Goal: Information Seeking & Learning: Learn about a topic

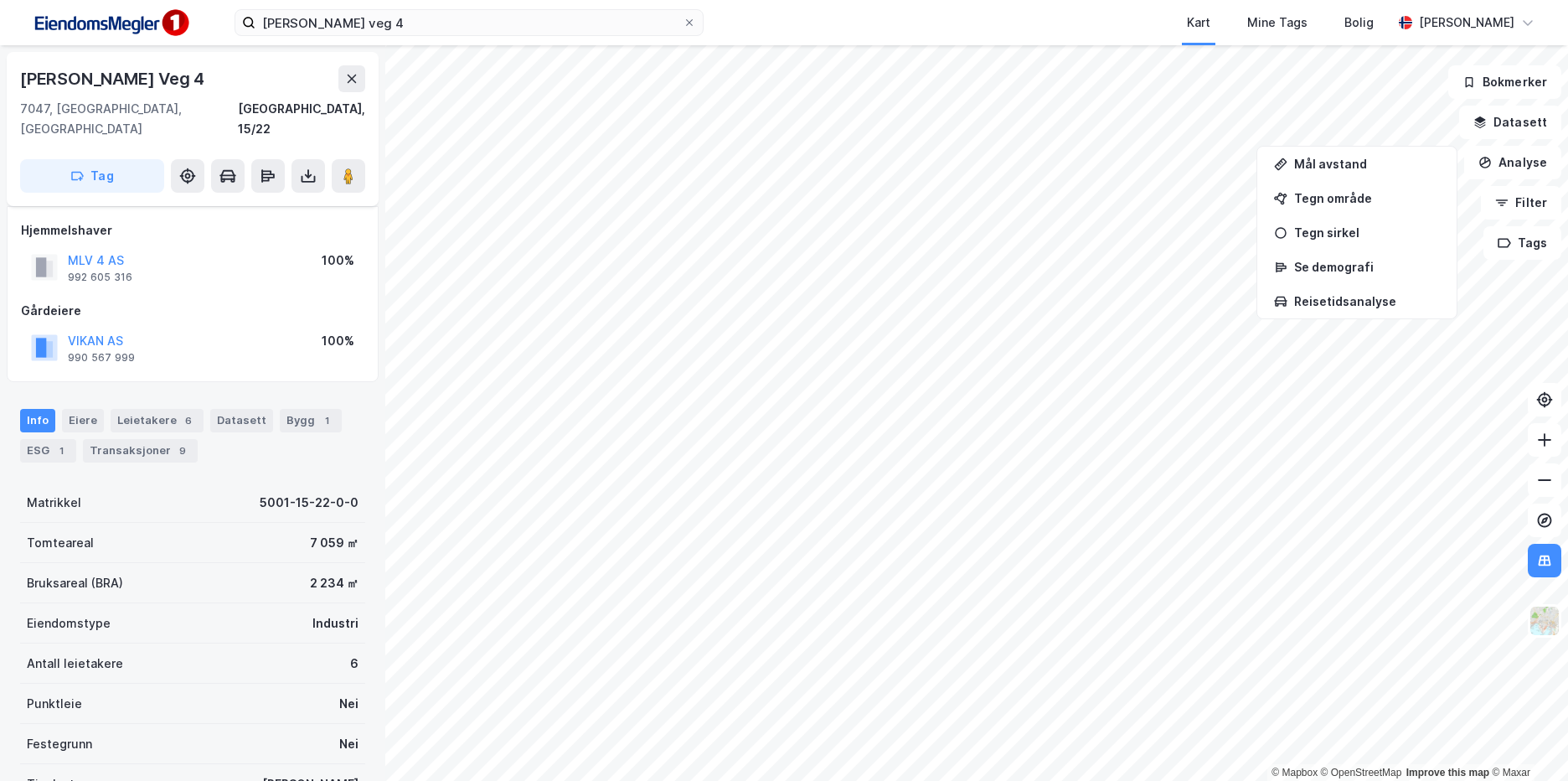
scroll to position [94, 0]
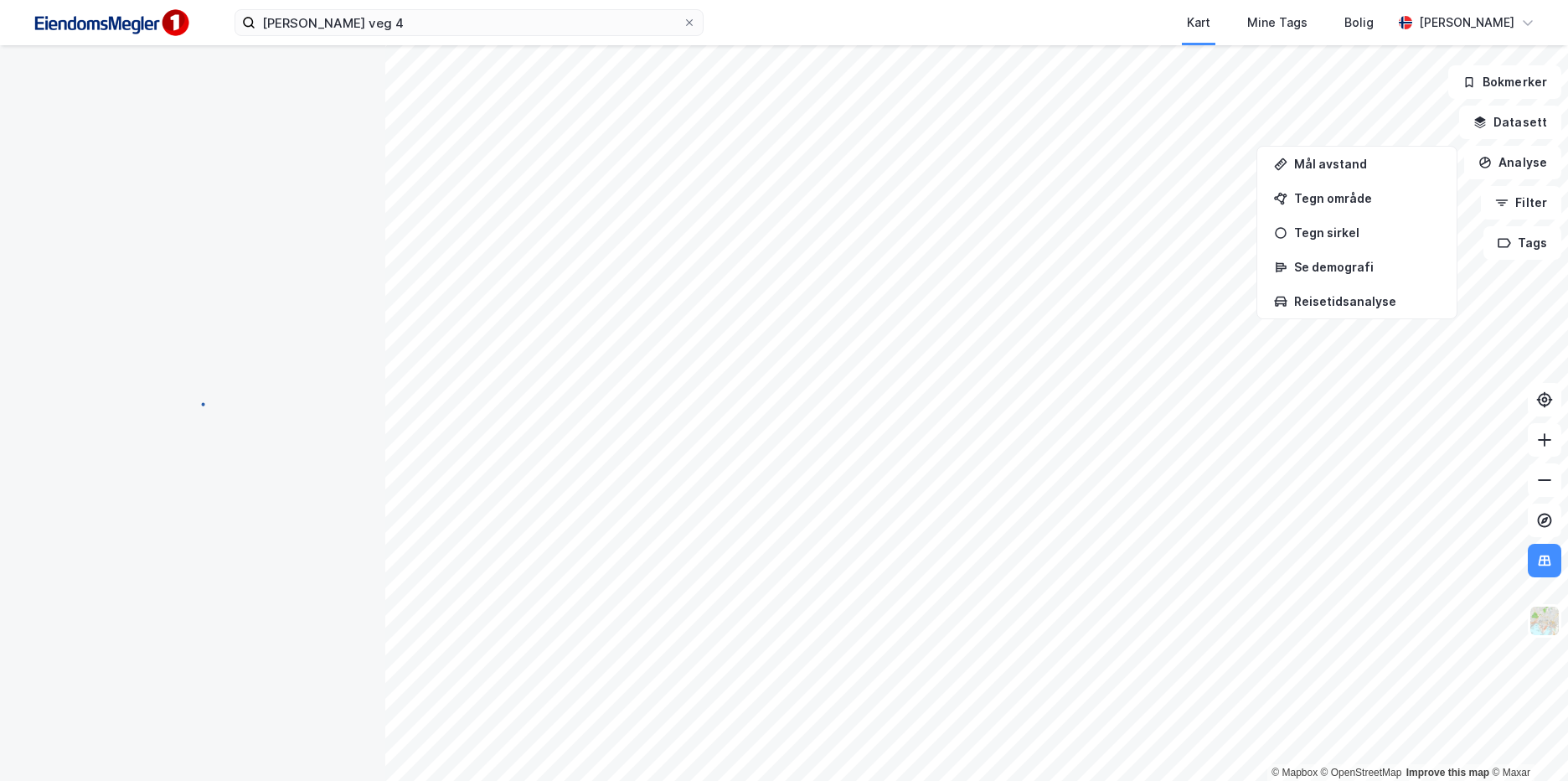
scroll to position [94, 0]
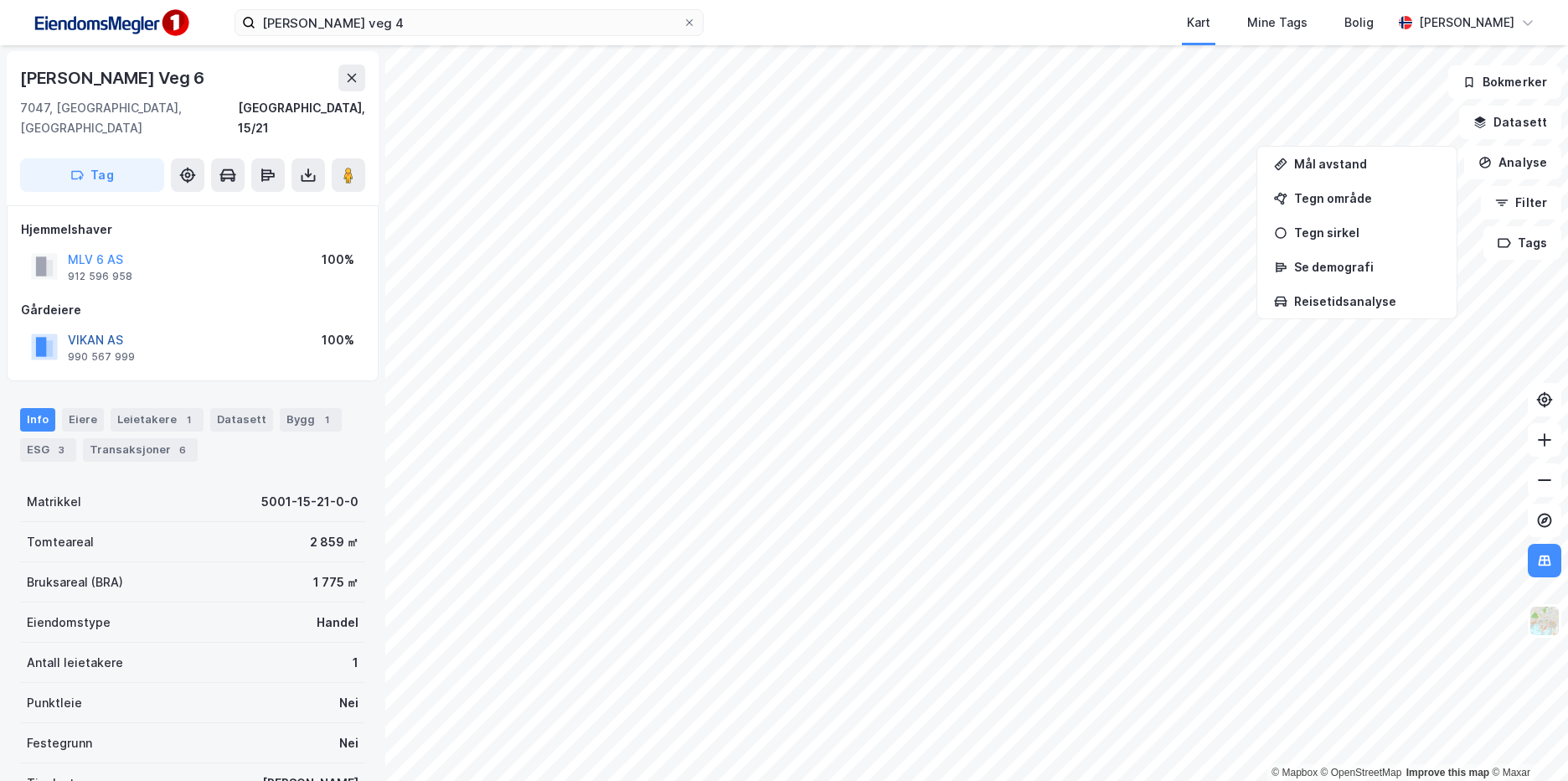
click at [0, 0] on button "VIKAN AS" at bounding box center [0, 0] width 0 height 0
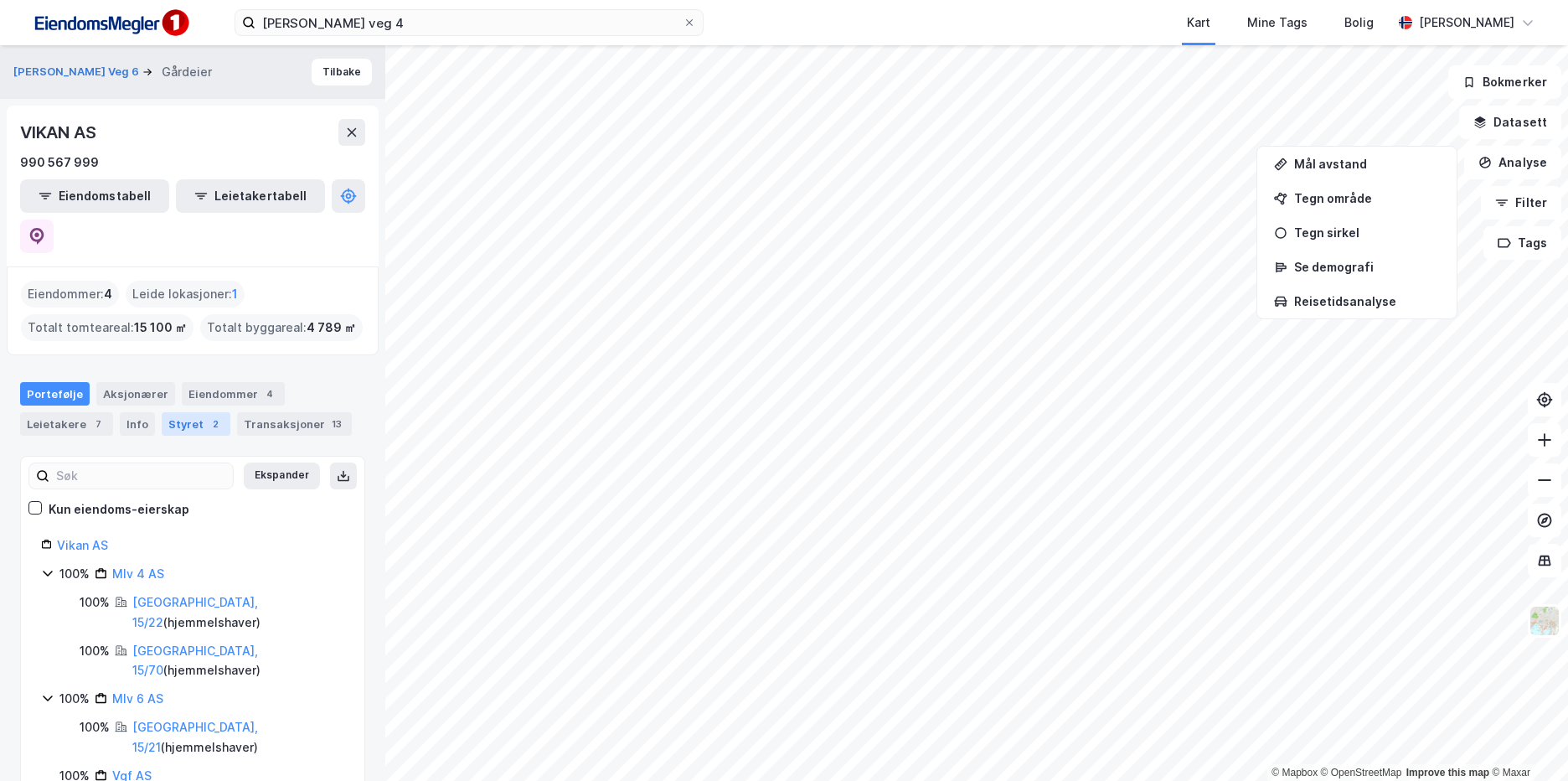
click at [188, 412] on div "Styret 2" at bounding box center [196, 423] width 69 height 23
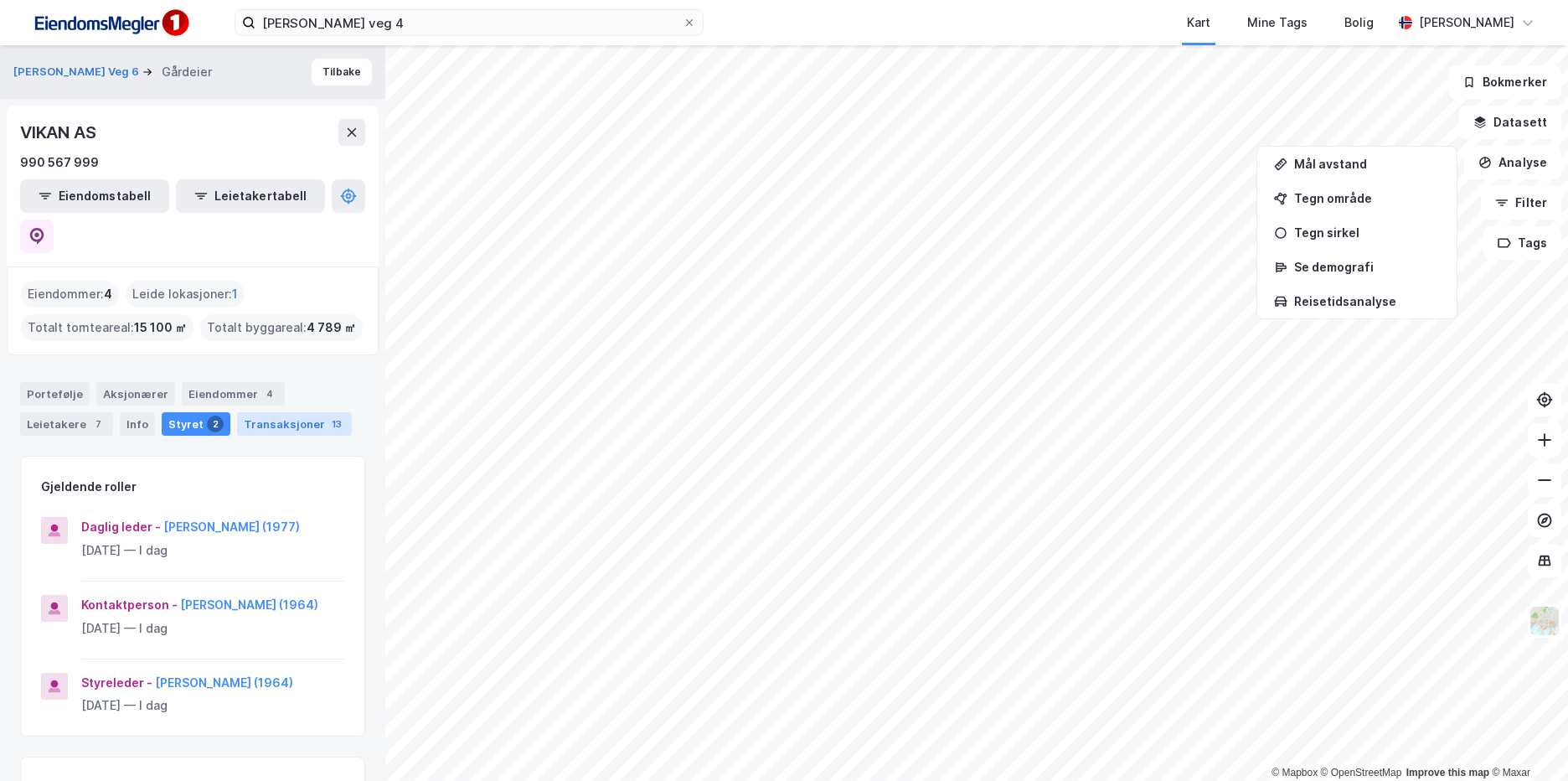
click at [284, 412] on div "Transaksjoner 13" at bounding box center [294, 423] width 115 height 23
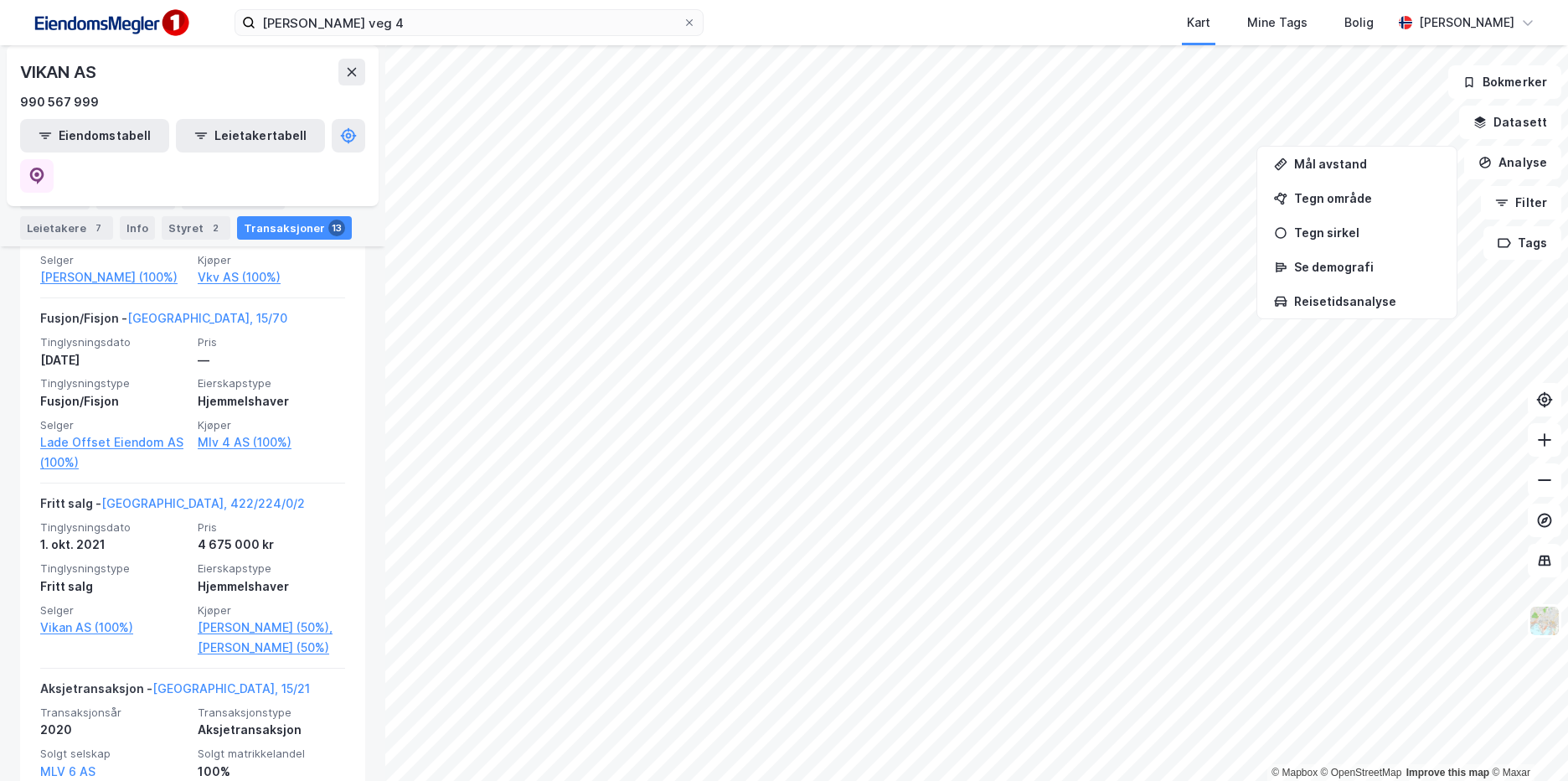
scroll to position [586, 0]
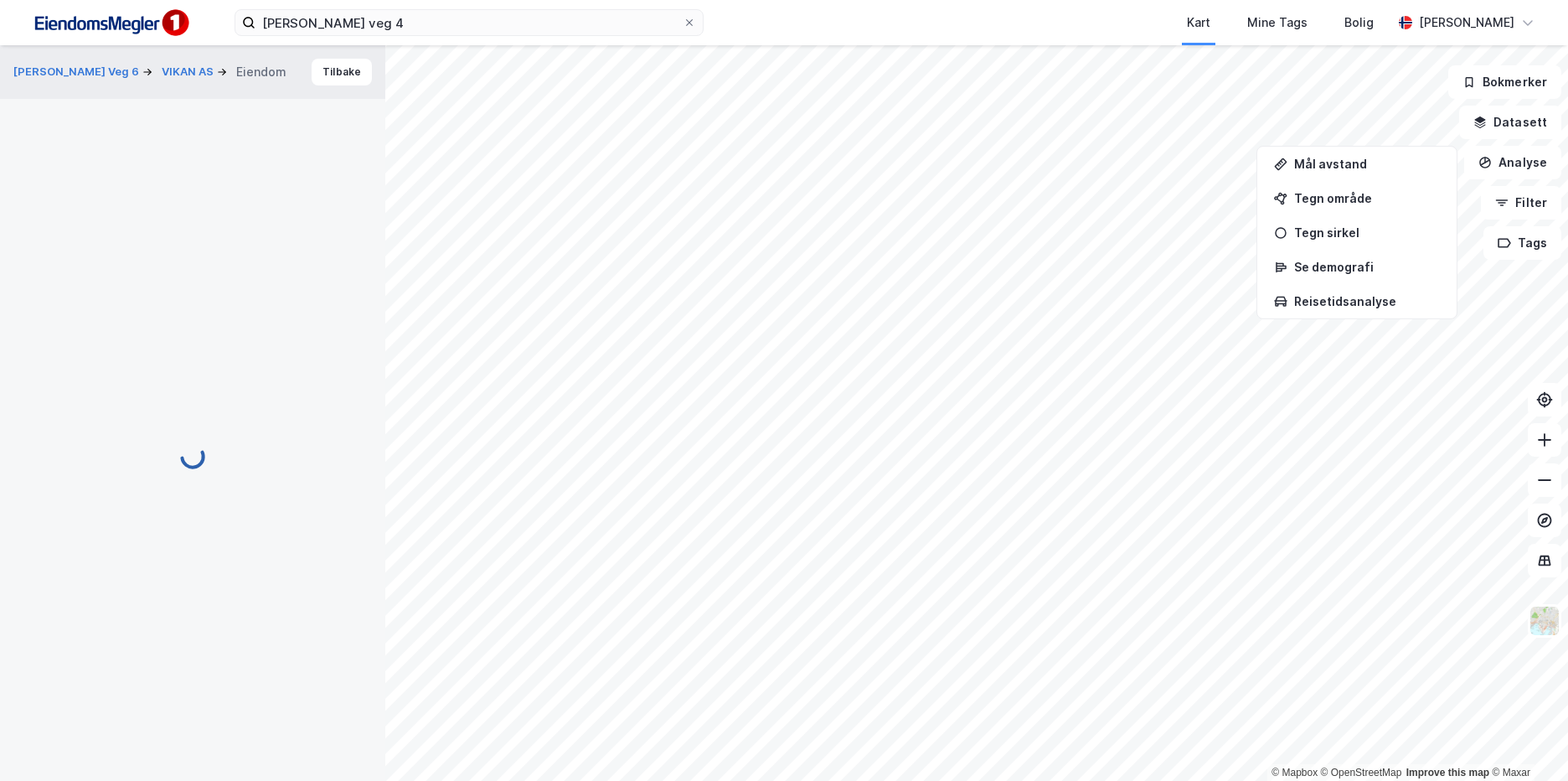
scroll to position [1, 0]
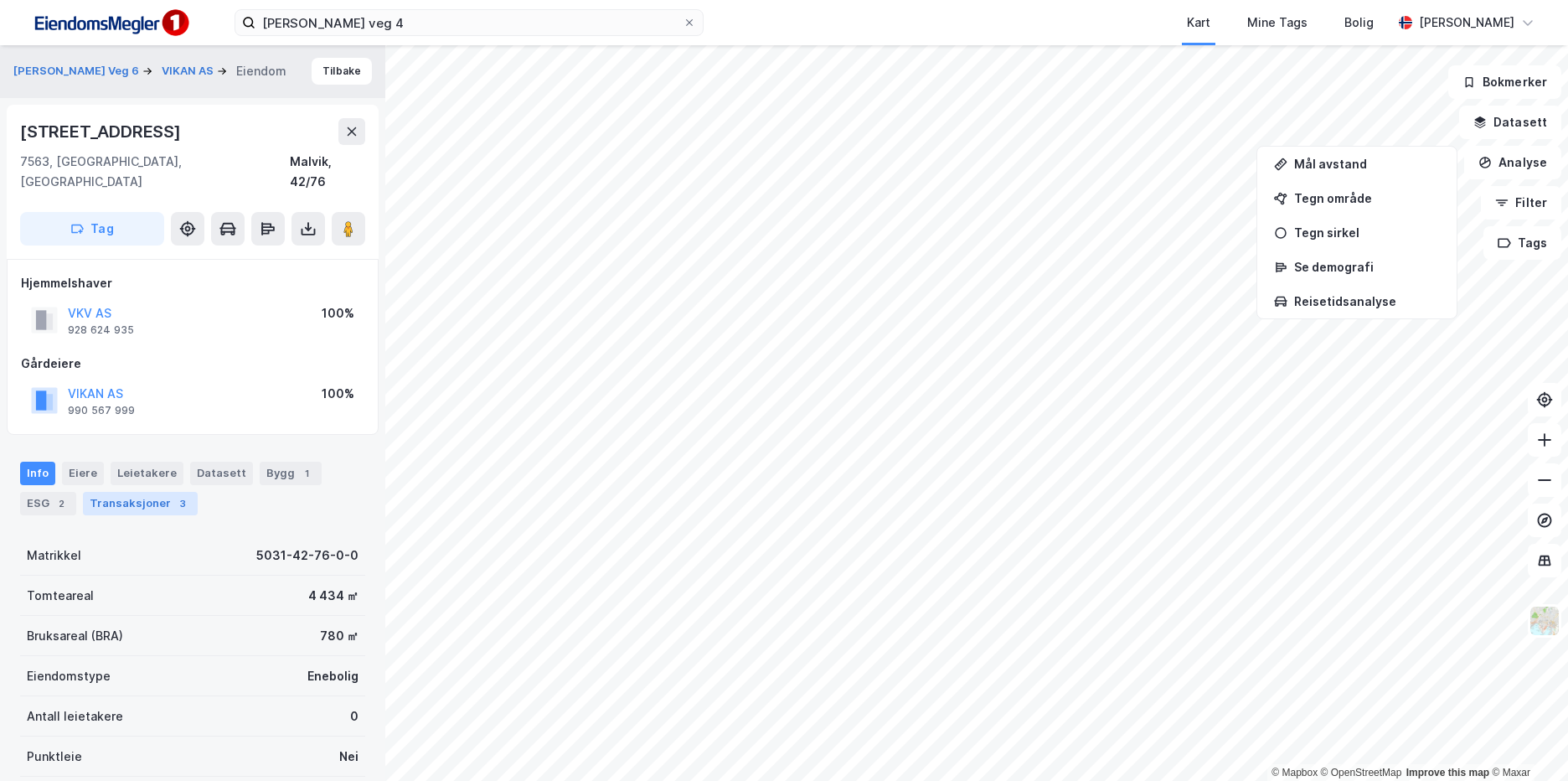
click at [151, 491] on div "Transaksjoner 3" at bounding box center [140, 502] width 115 height 23
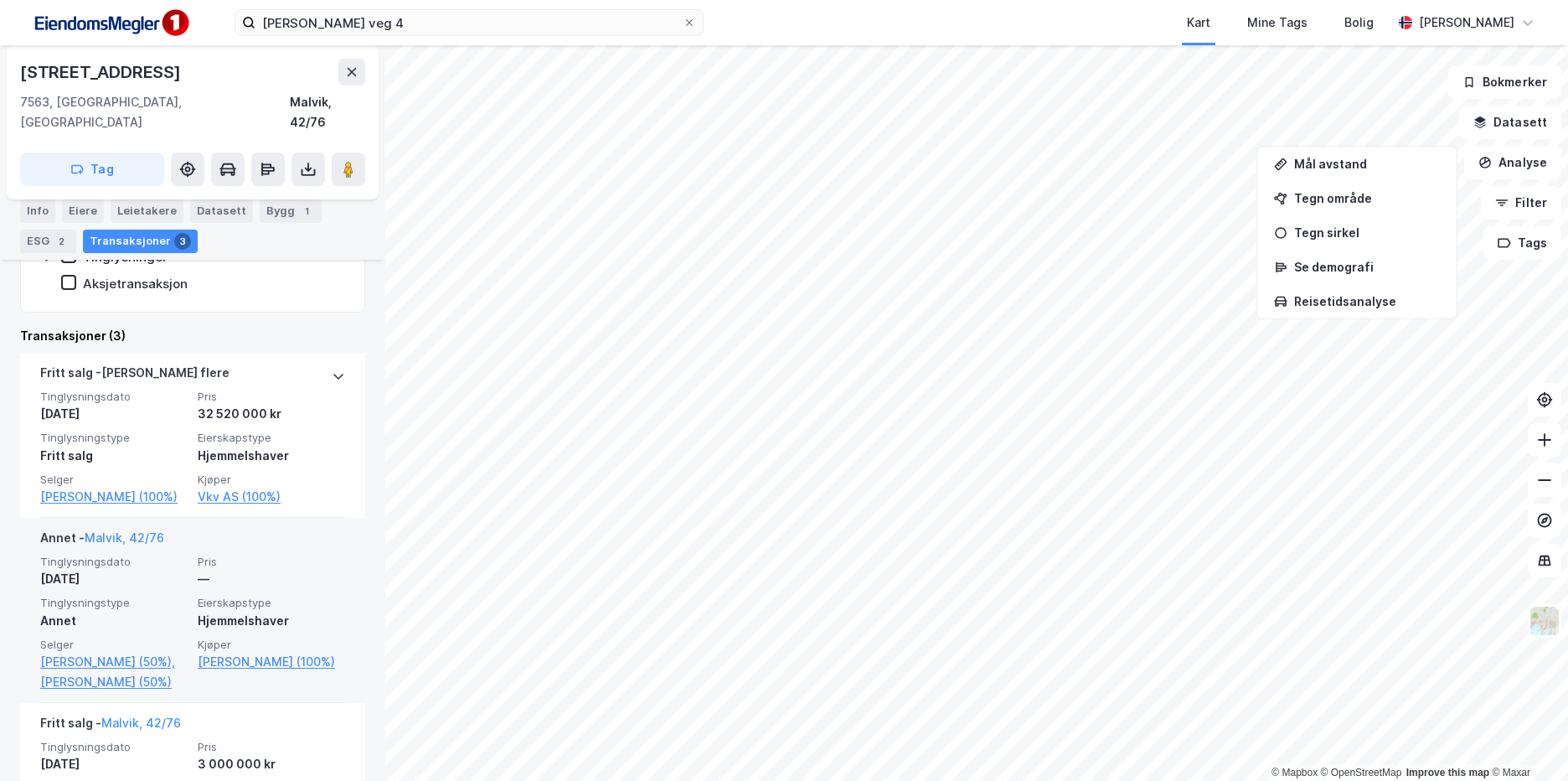
scroll to position [392, 0]
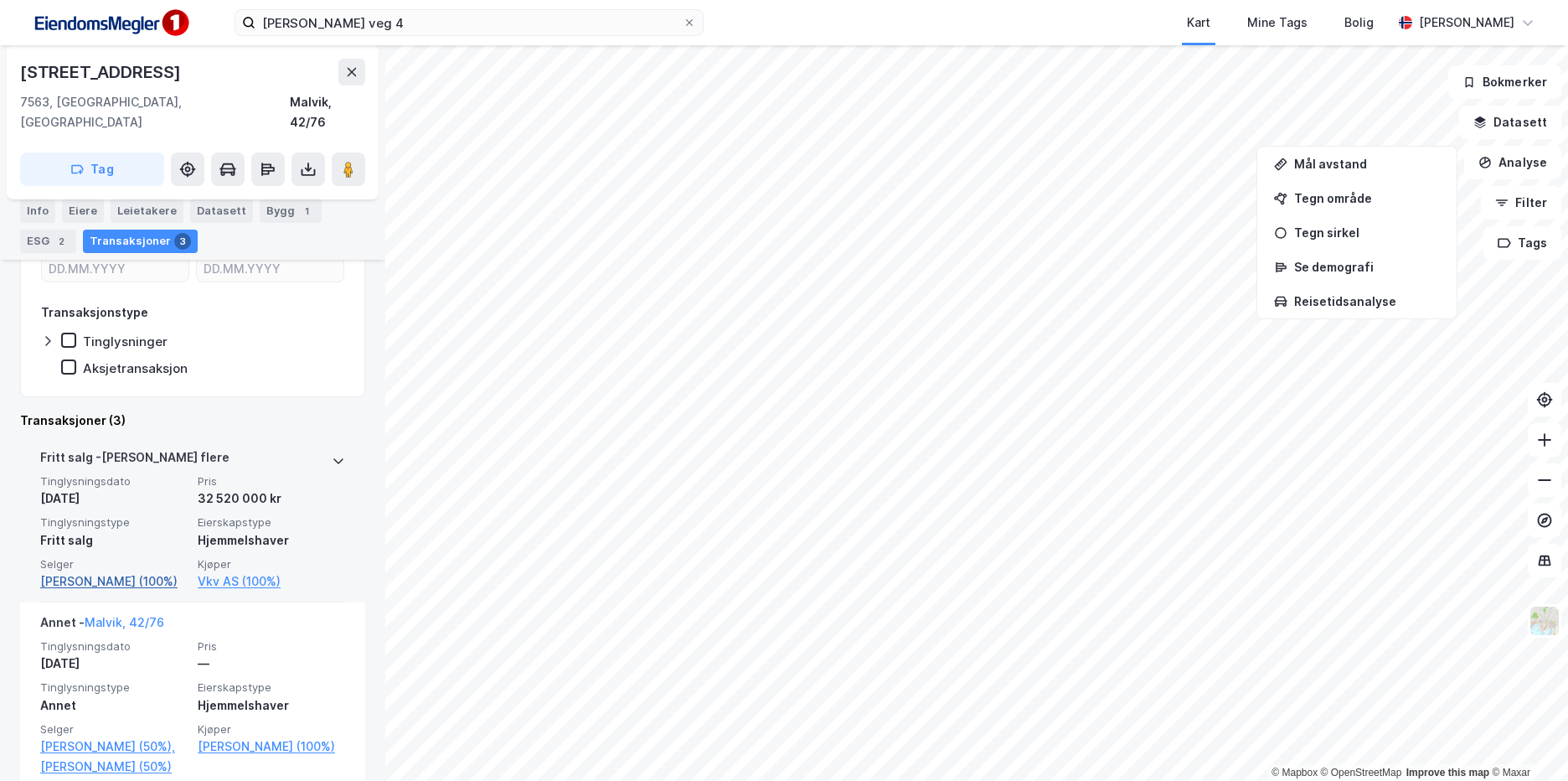
click at [126, 571] on link "[PERSON_NAME] (100%)" at bounding box center [114, 582] width 147 height 21
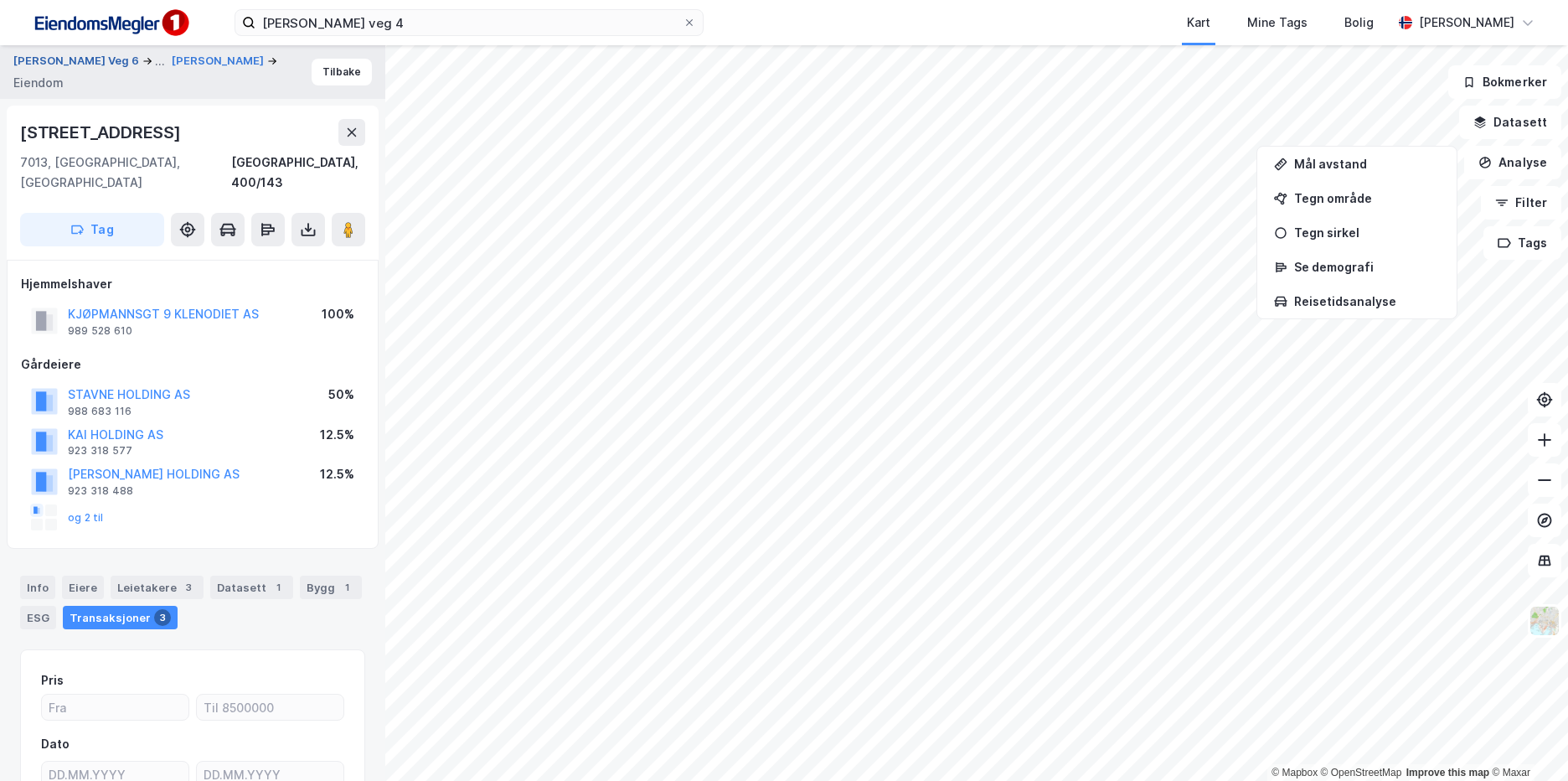
click at [118, 57] on button "[PERSON_NAME] Veg 6" at bounding box center [77, 62] width 129 height 21
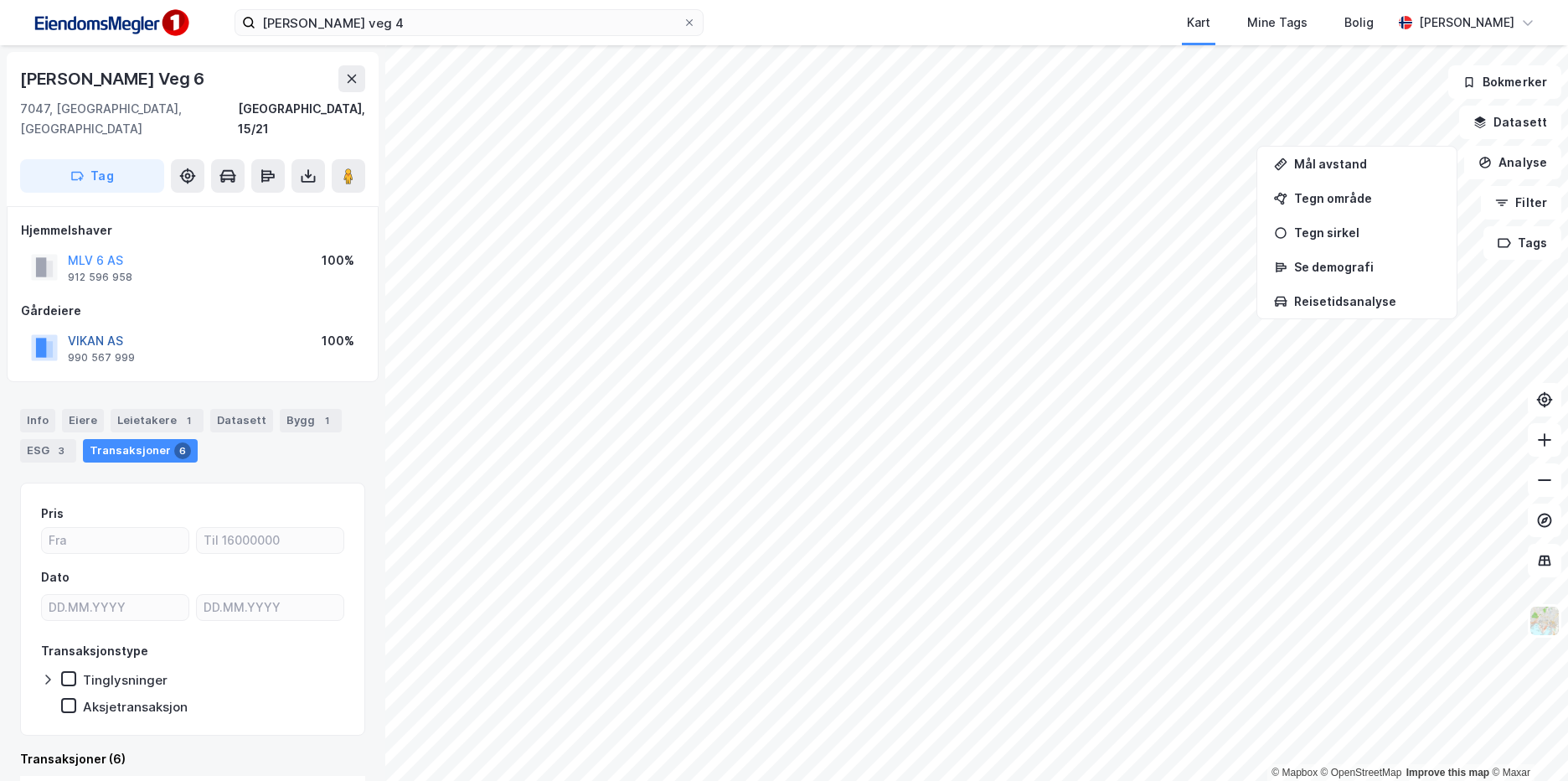
click at [0, 0] on button "VIKAN AS" at bounding box center [0, 0] width 0 height 0
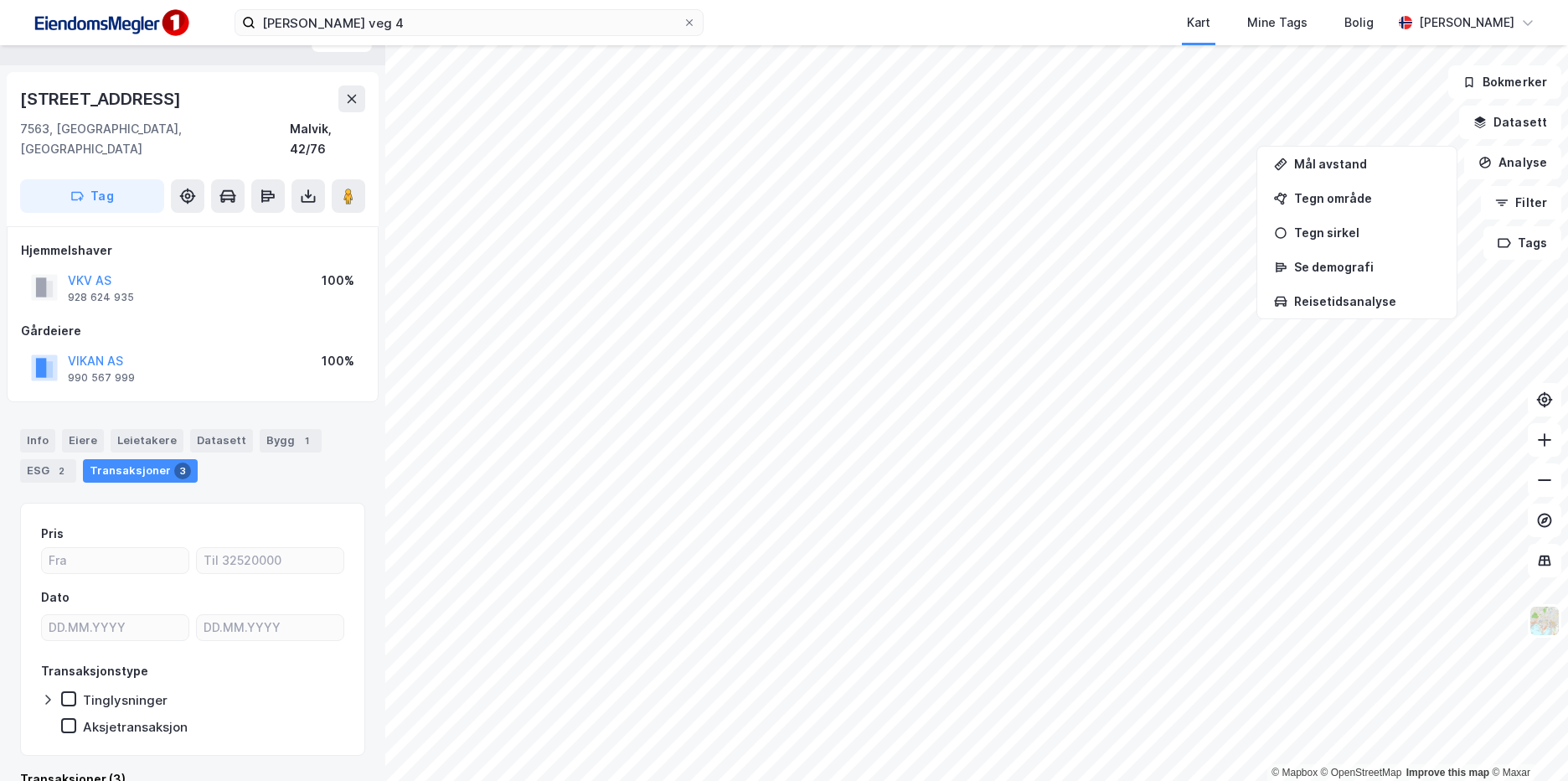
scroll to position [48, 0]
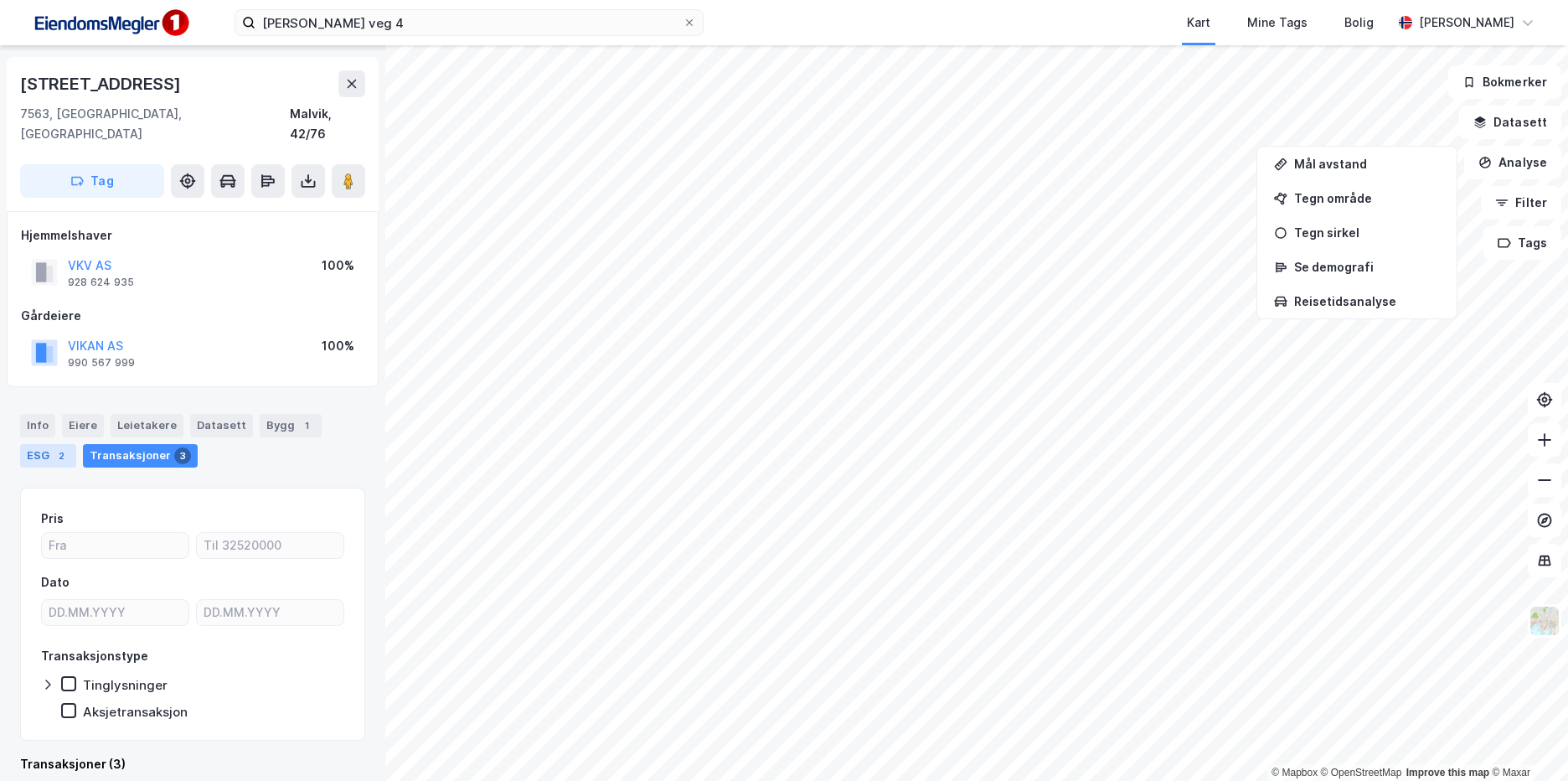
click at [53, 447] on div "2" at bounding box center [62, 456] width 17 height 17
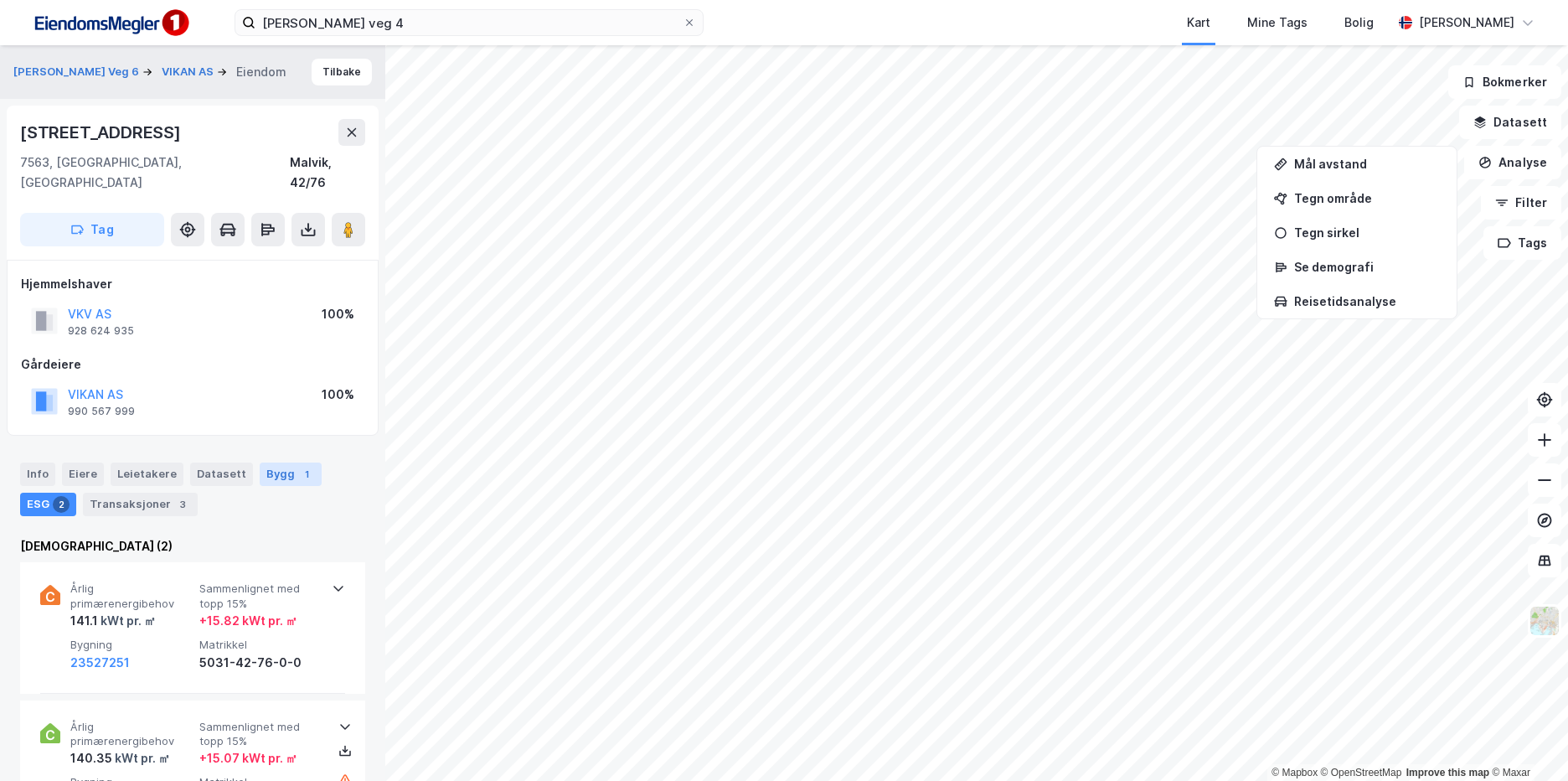
click at [268, 462] on div "Bygg 1" at bounding box center [291, 473] width 62 height 23
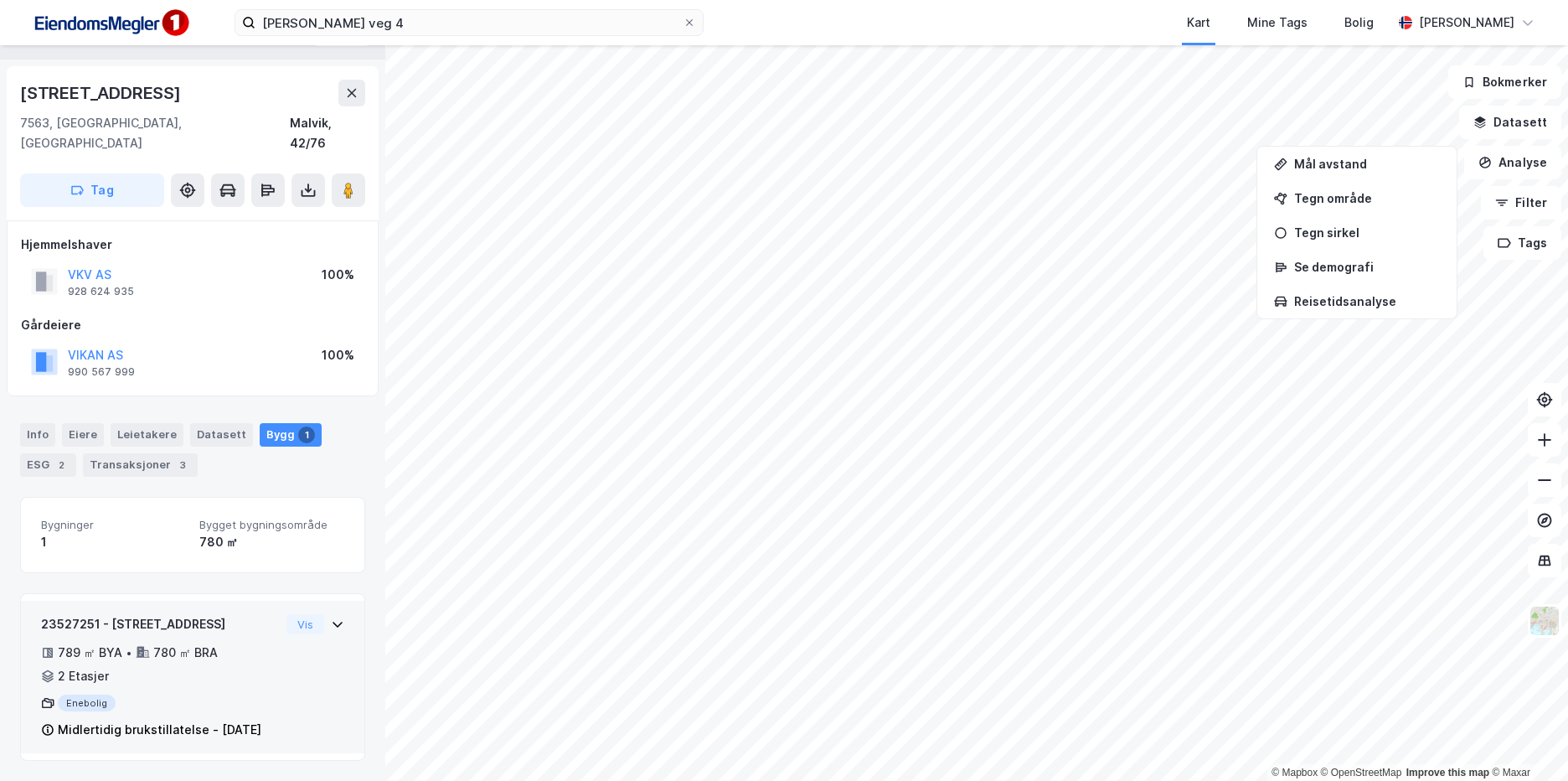
click at [260, 691] on div "23527251 - Vuluvegen 20 789 ㎡ BYA • 780 ㎡ BRA • 2 Etasjer Enebolig Midlertidig …" at bounding box center [160, 677] width 239 height 126
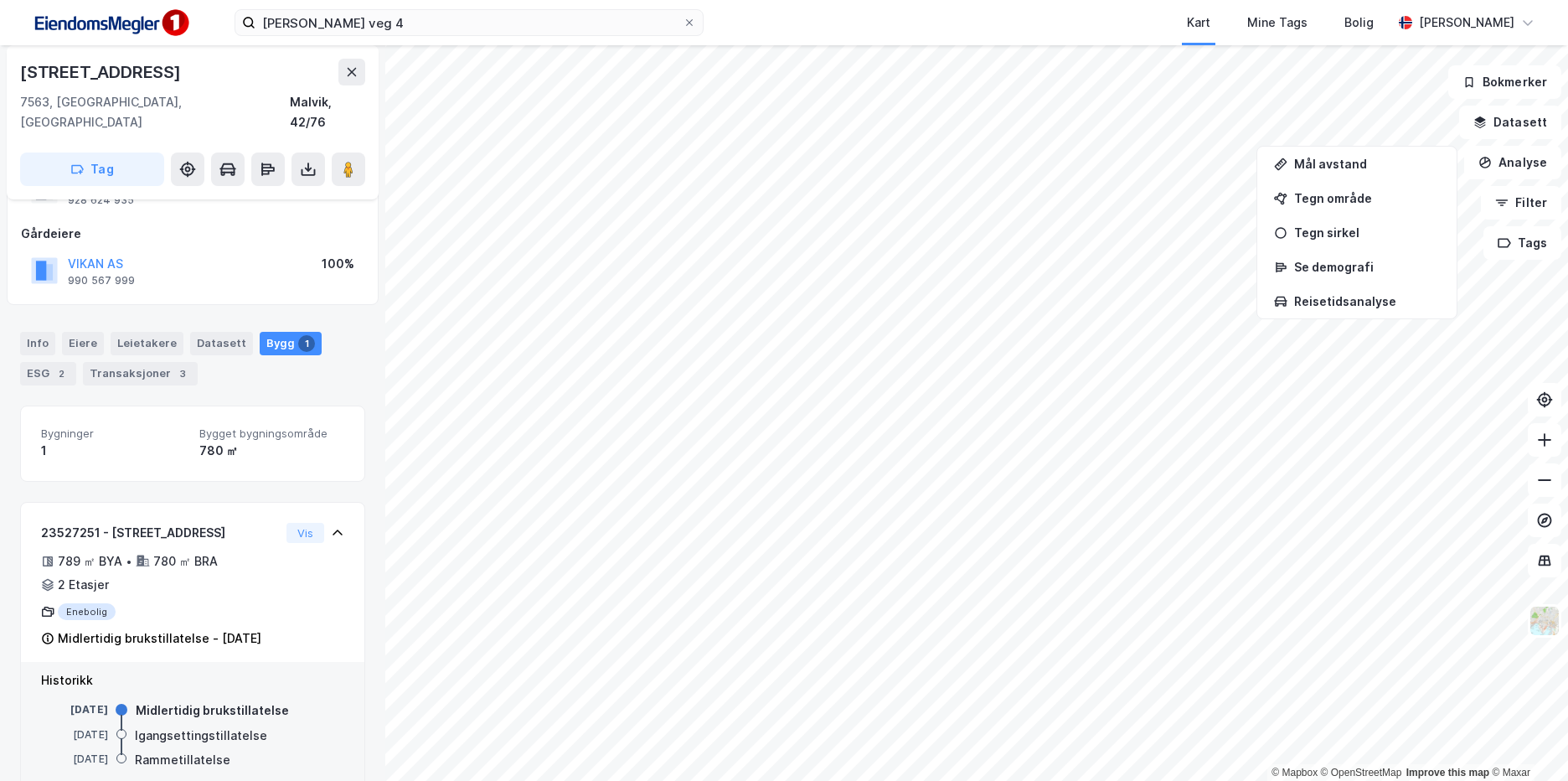
scroll to position [168, 0]
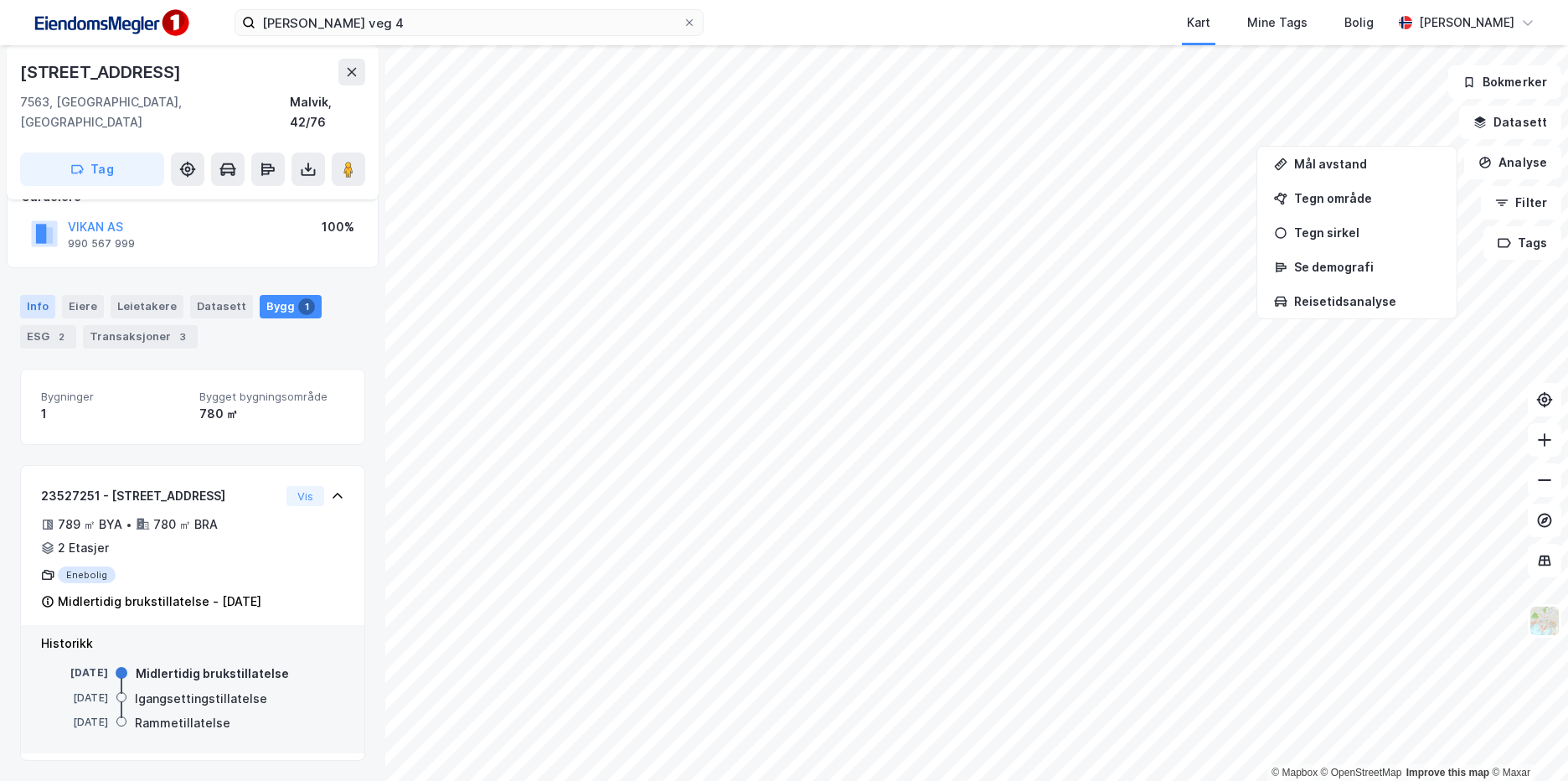
click at [37, 295] on div "Info" at bounding box center [38, 306] width 35 height 23
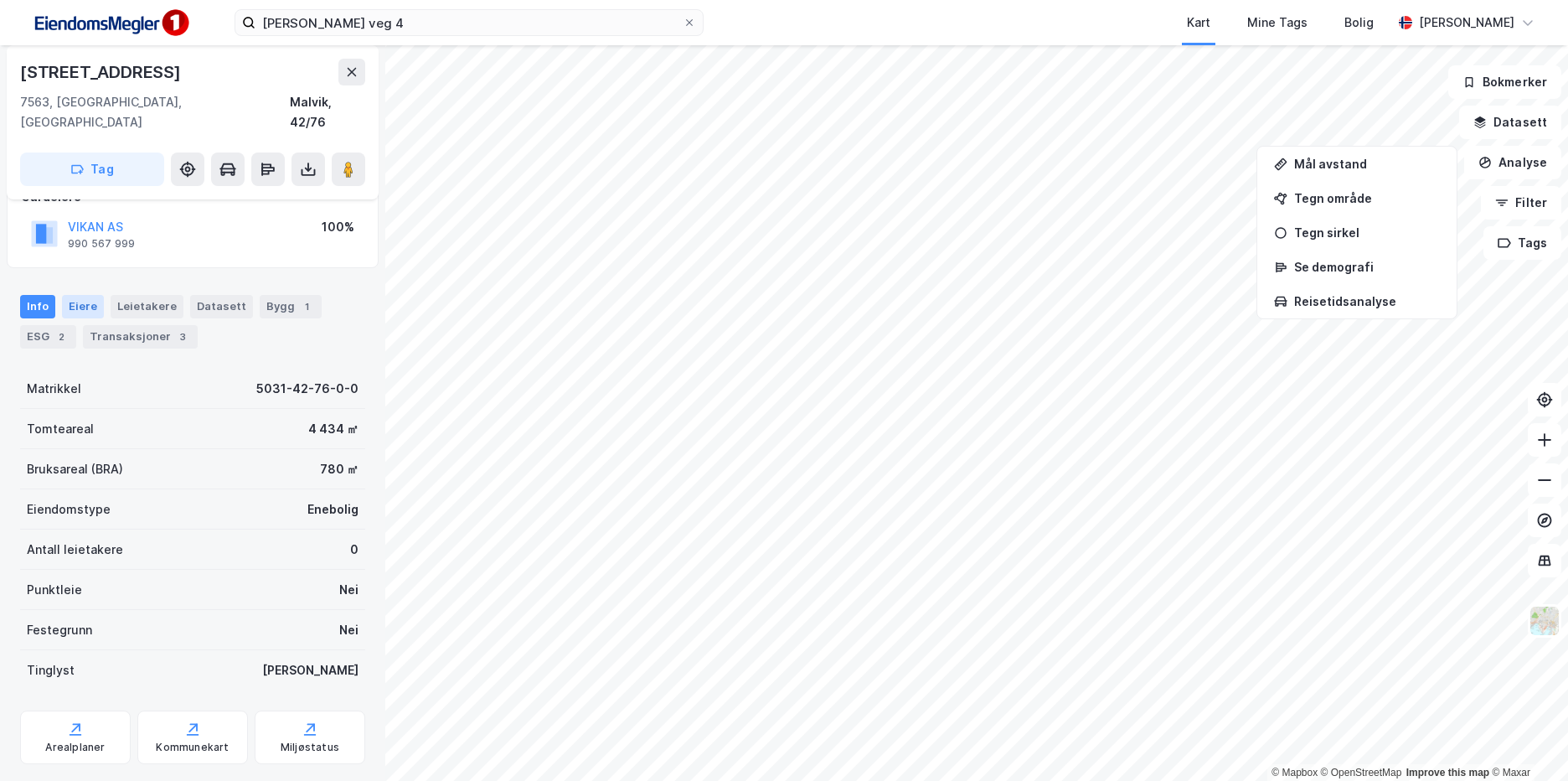
click at [80, 295] on div "Eiere" at bounding box center [82, 306] width 42 height 23
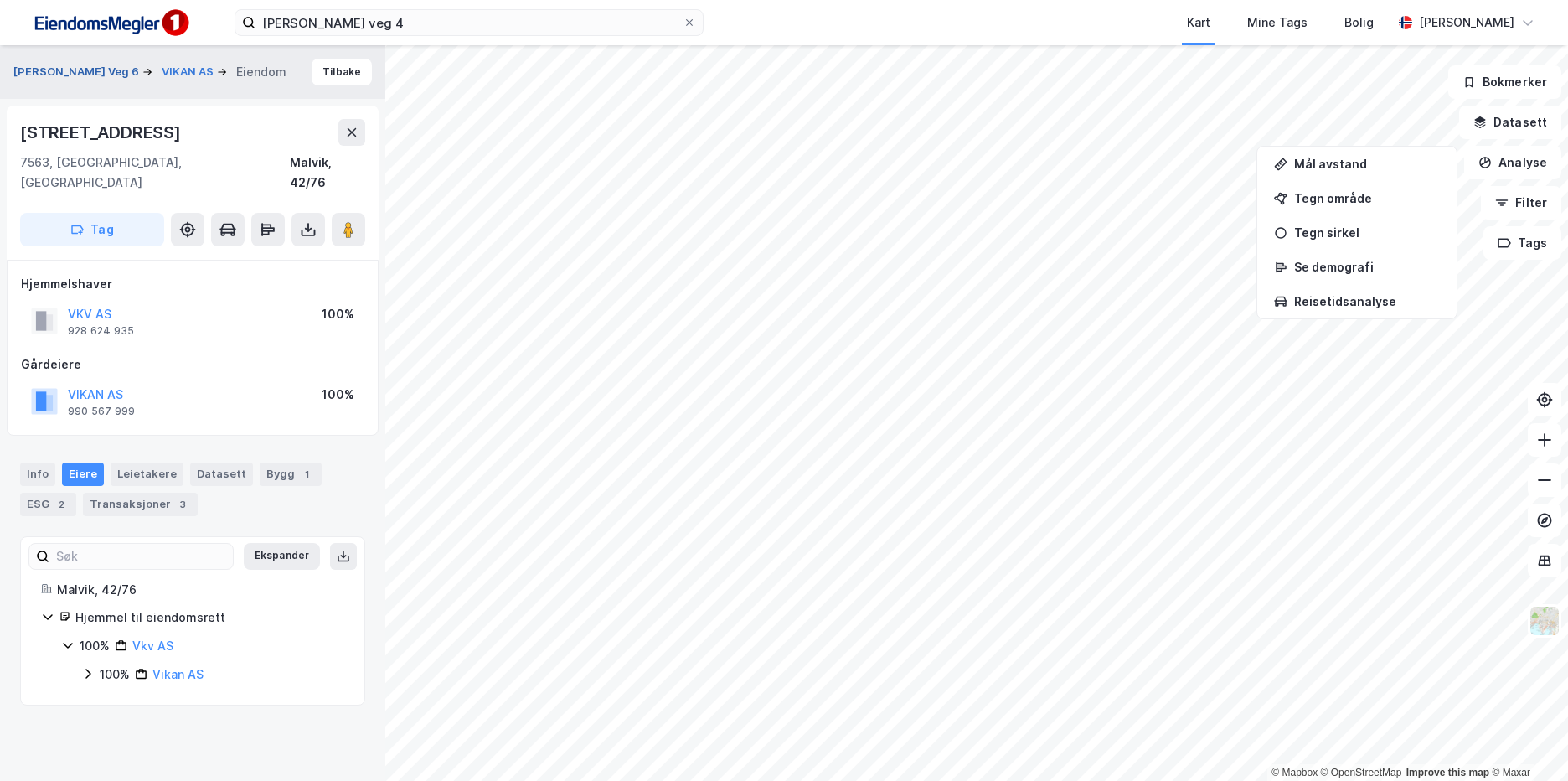
click at [67, 63] on button "[PERSON_NAME] Veg 6" at bounding box center [77, 72] width 129 height 17
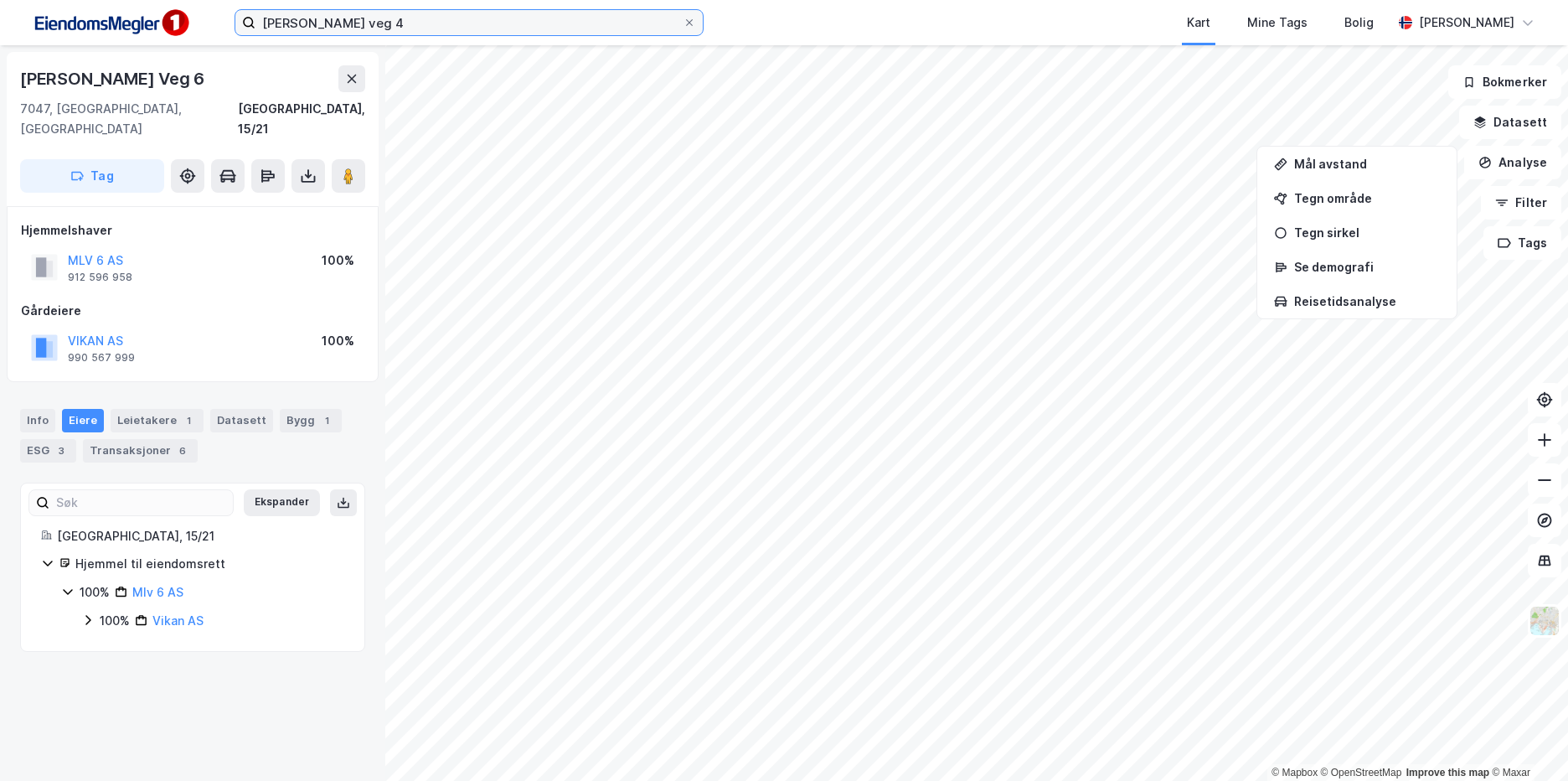
click at [530, 34] on input "[PERSON_NAME] veg 4" at bounding box center [469, 22] width 427 height 25
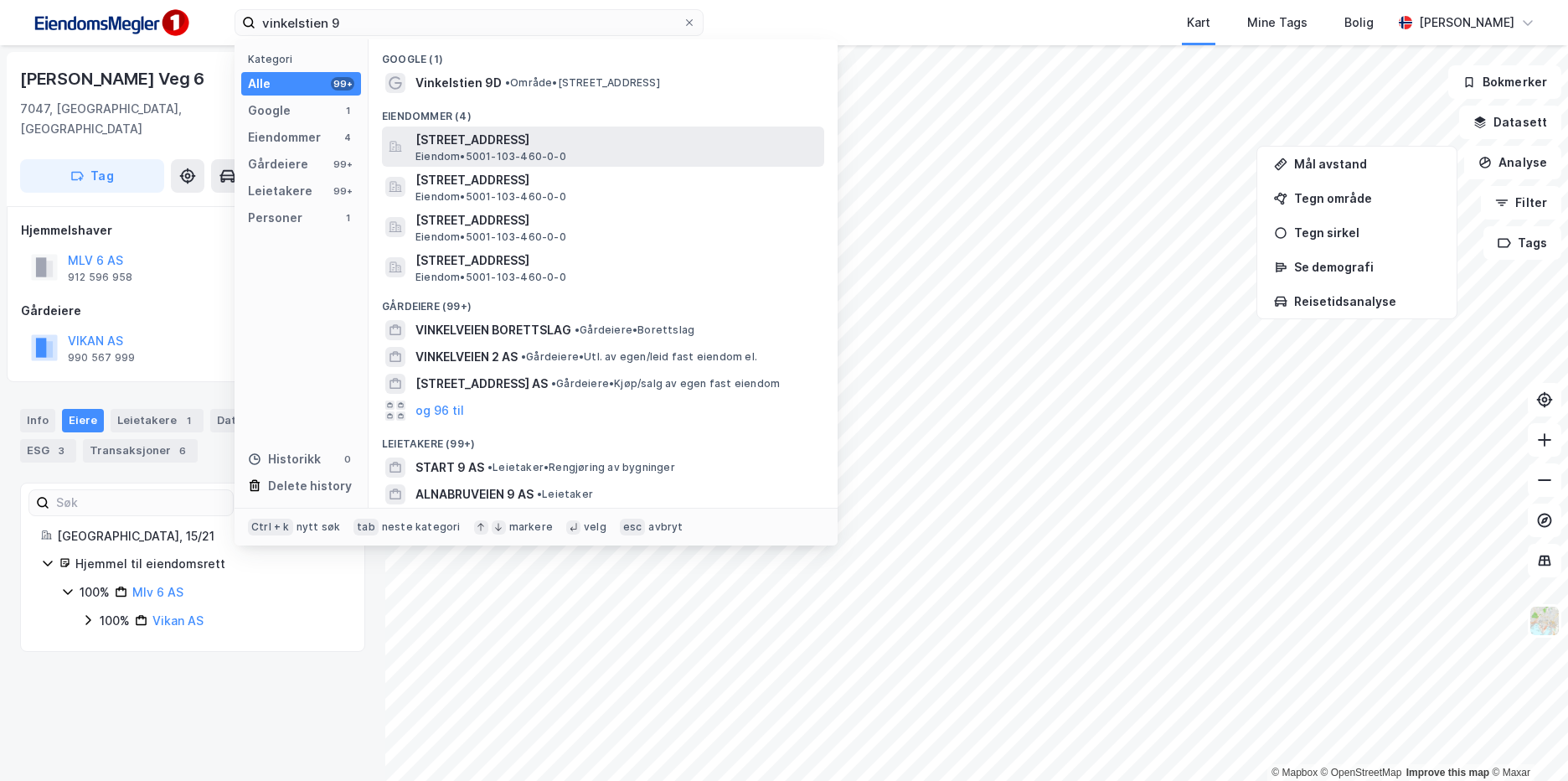
click at [579, 140] on span "[STREET_ADDRESS]" at bounding box center [616, 140] width 402 height 21
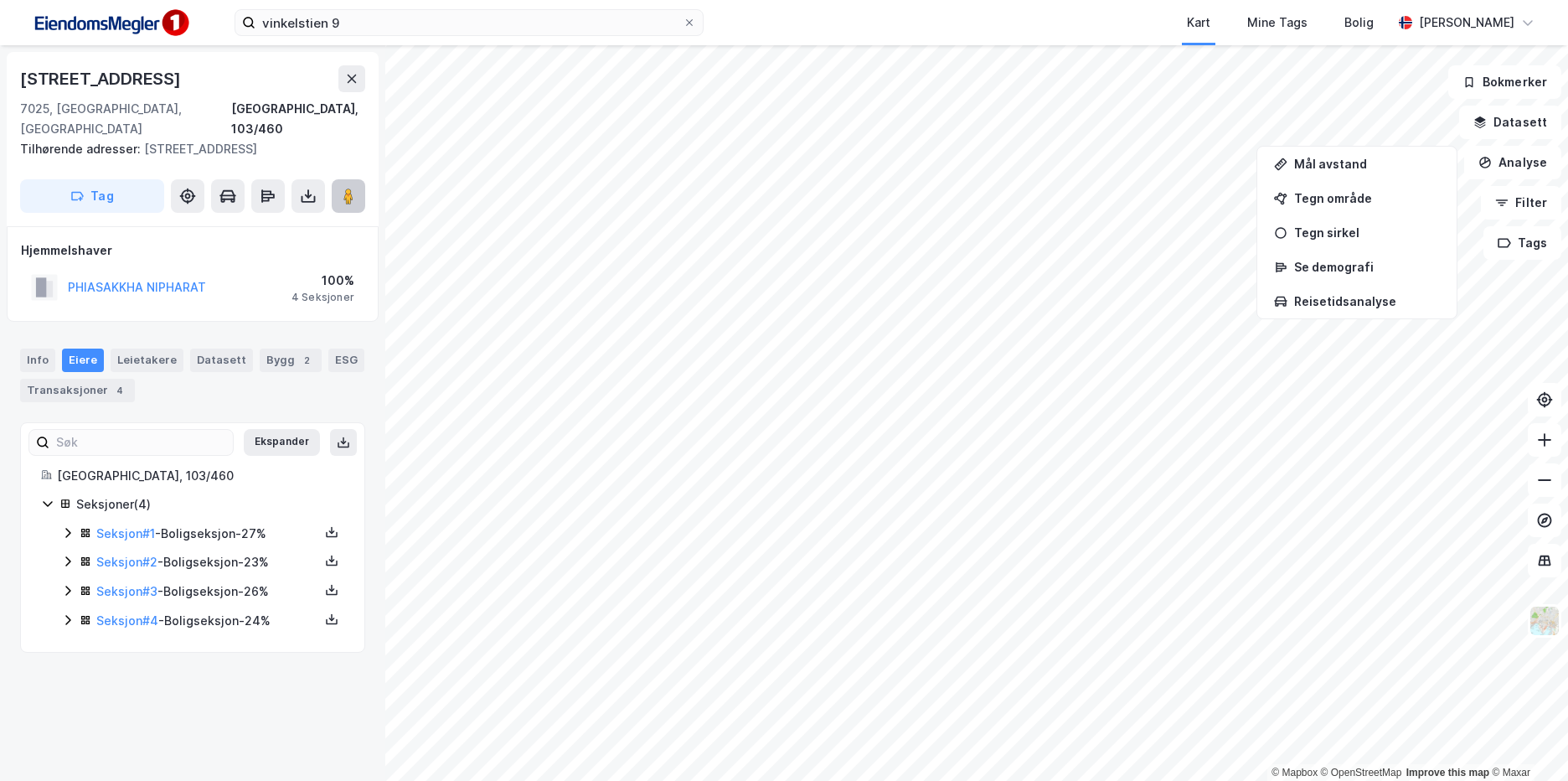
click at [343, 185] on button at bounding box center [349, 196] width 34 height 34
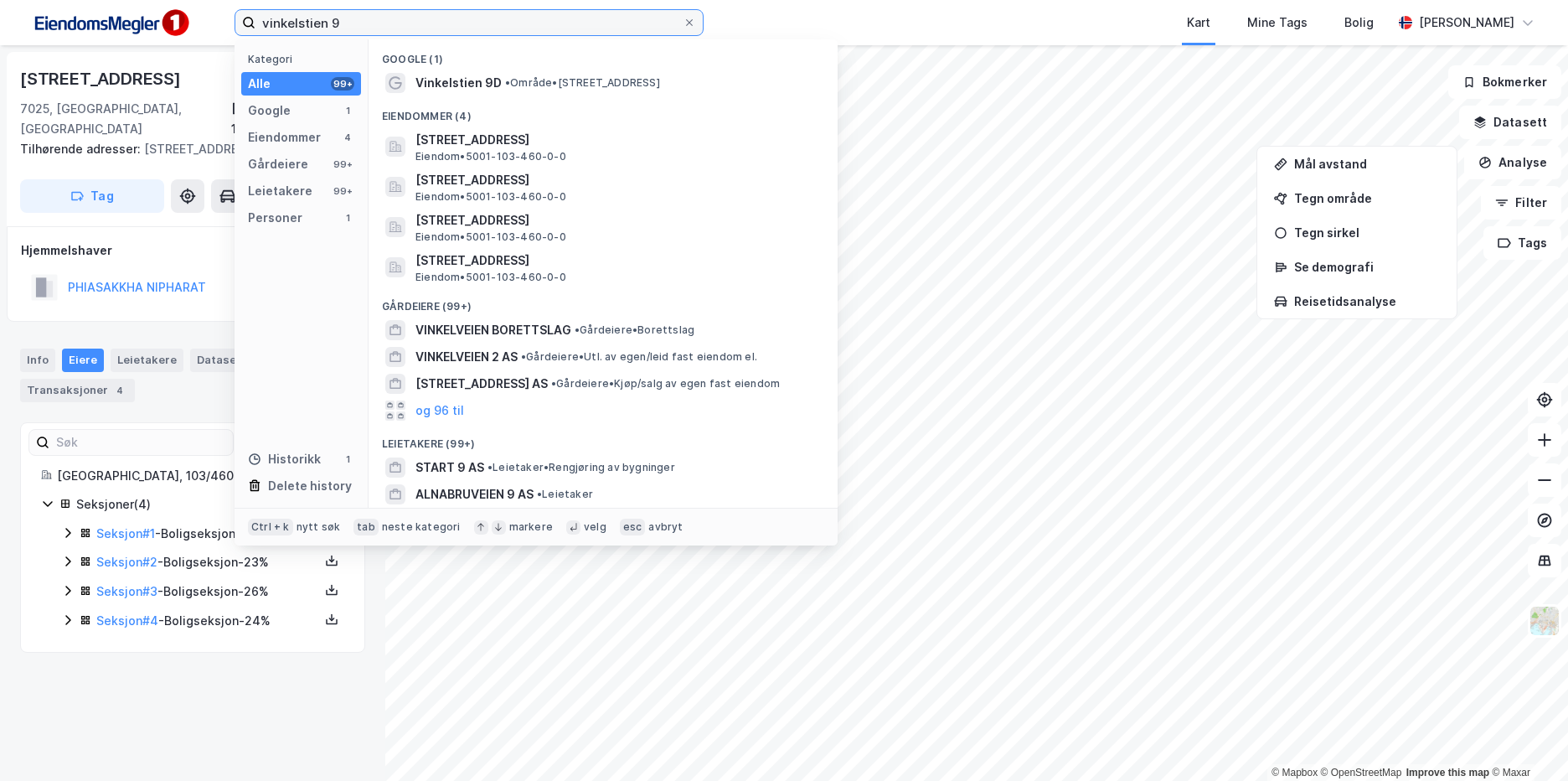
click at [412, 18] on input "vinkelstien 9" at bounding box center [469, 22] width 427 height 25
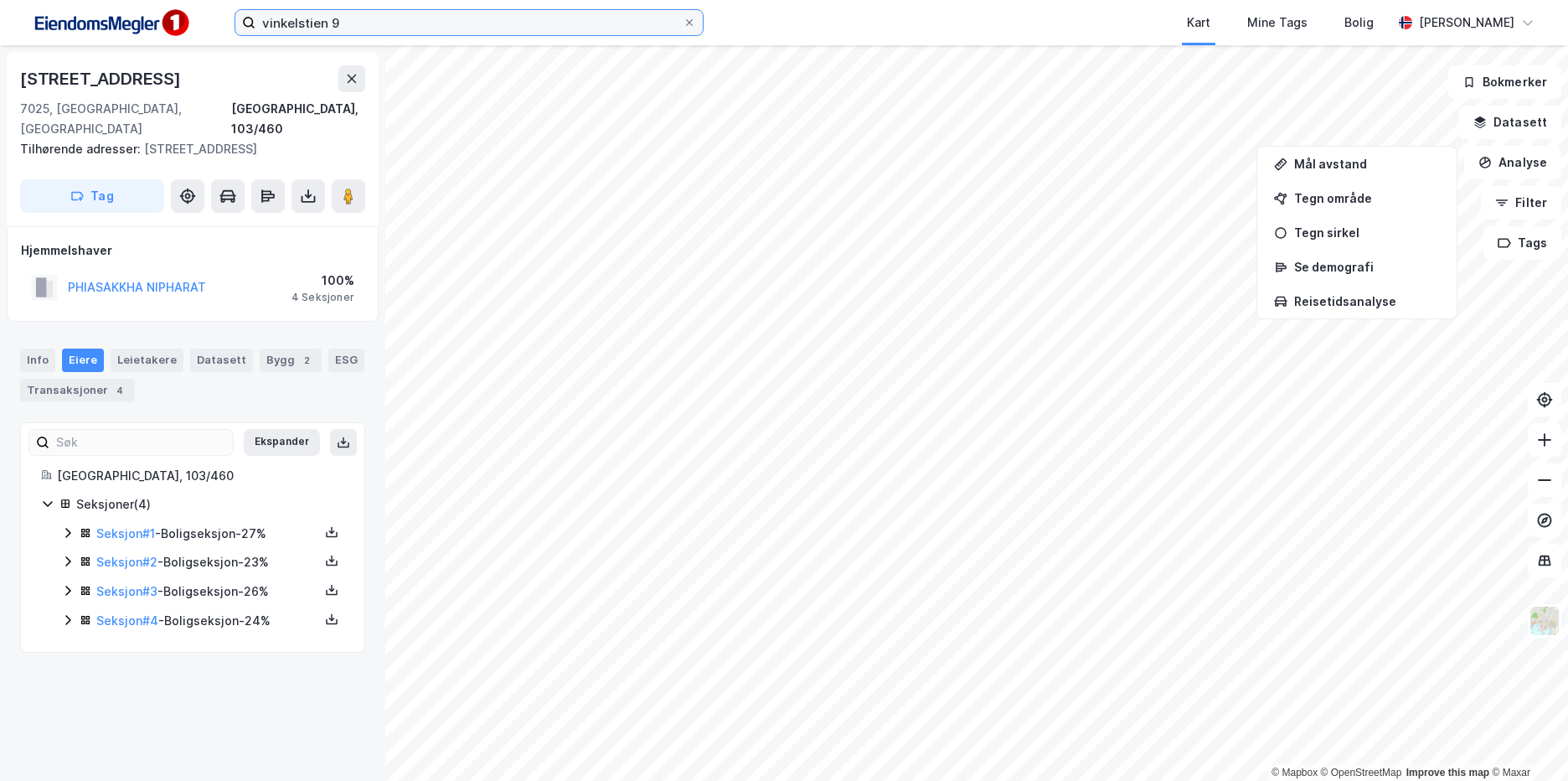
click at [467, 25] on input "vinkelstien 9" at bounding box center [469, 22] width 427 height 25
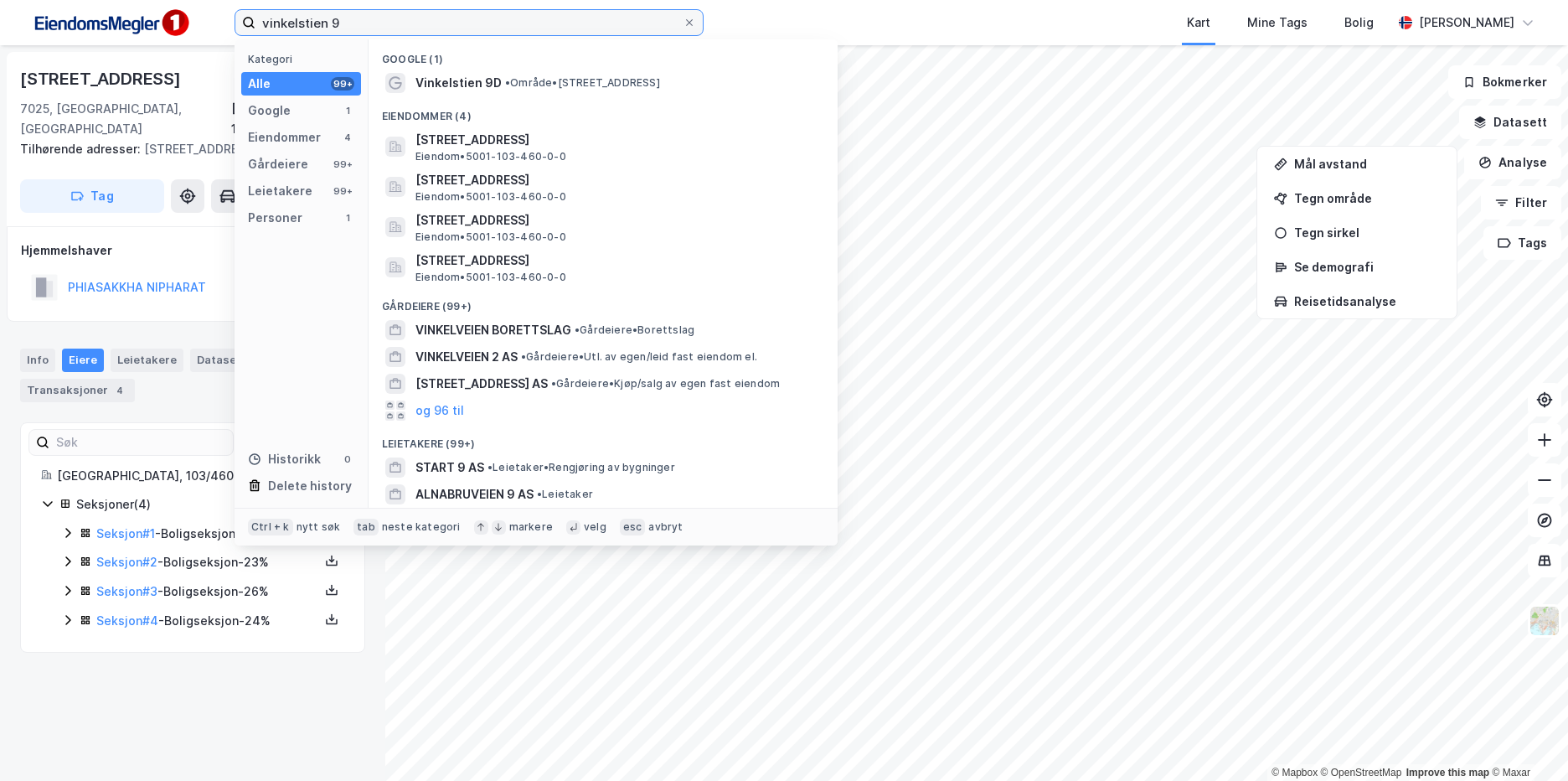
type input "vinkelstien 9"
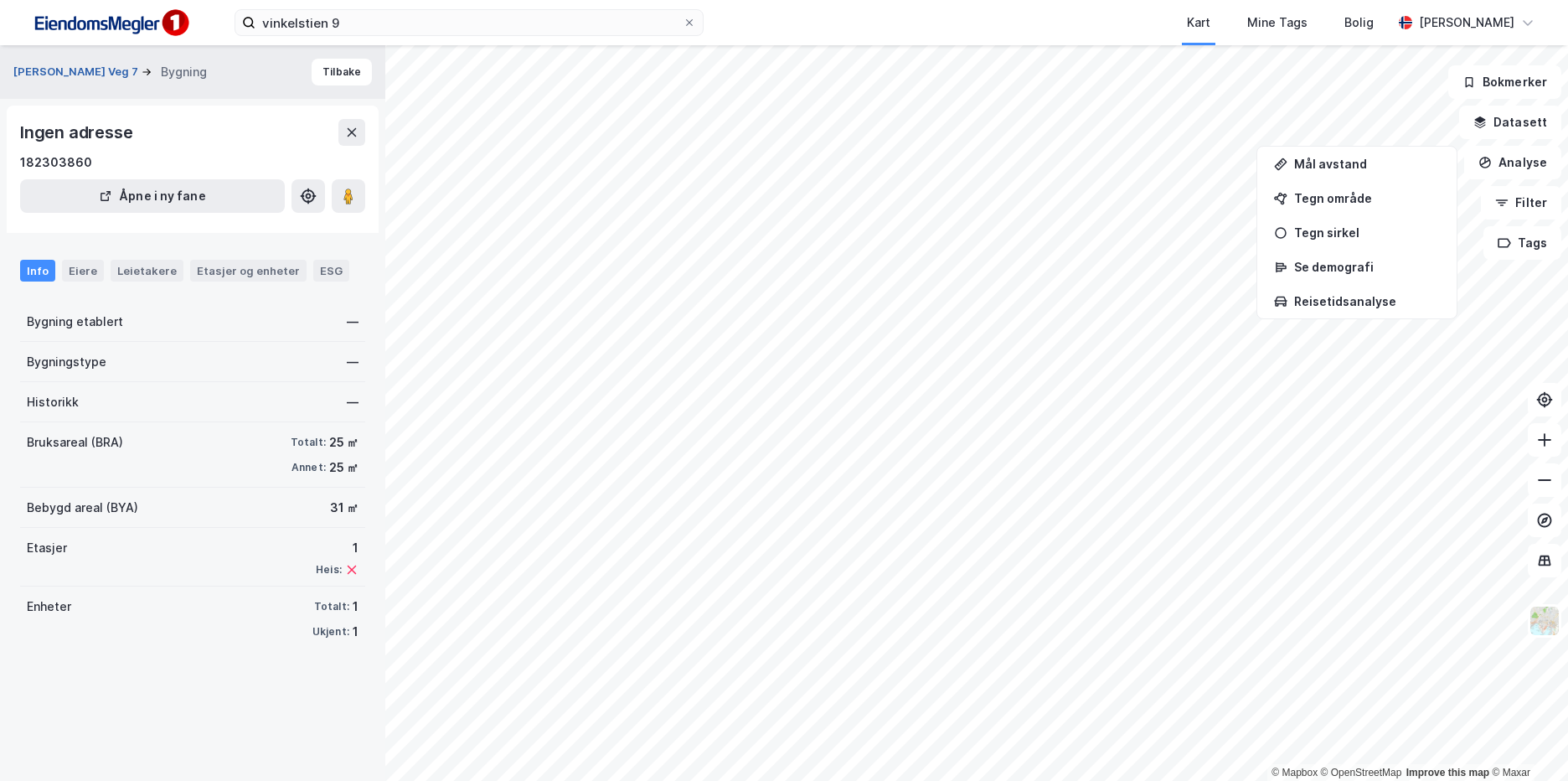
click at [54, 76] on button "[PERSON_NAME] Veg 7" at bounding box center [76, 72] width 128 height 17
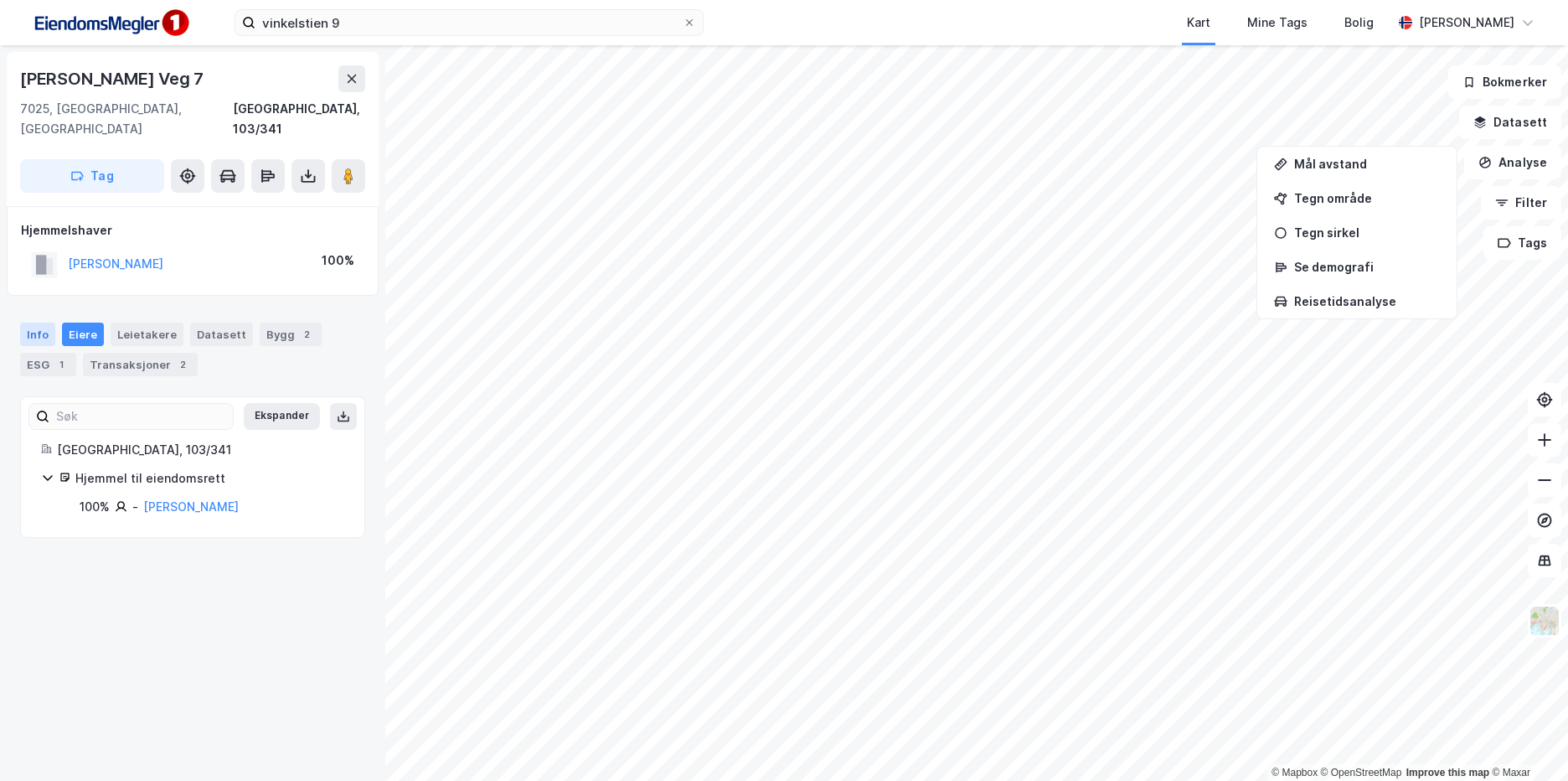
click at [45, 322] on div "Info" at bounding box center [38, 334] width 35 height 23
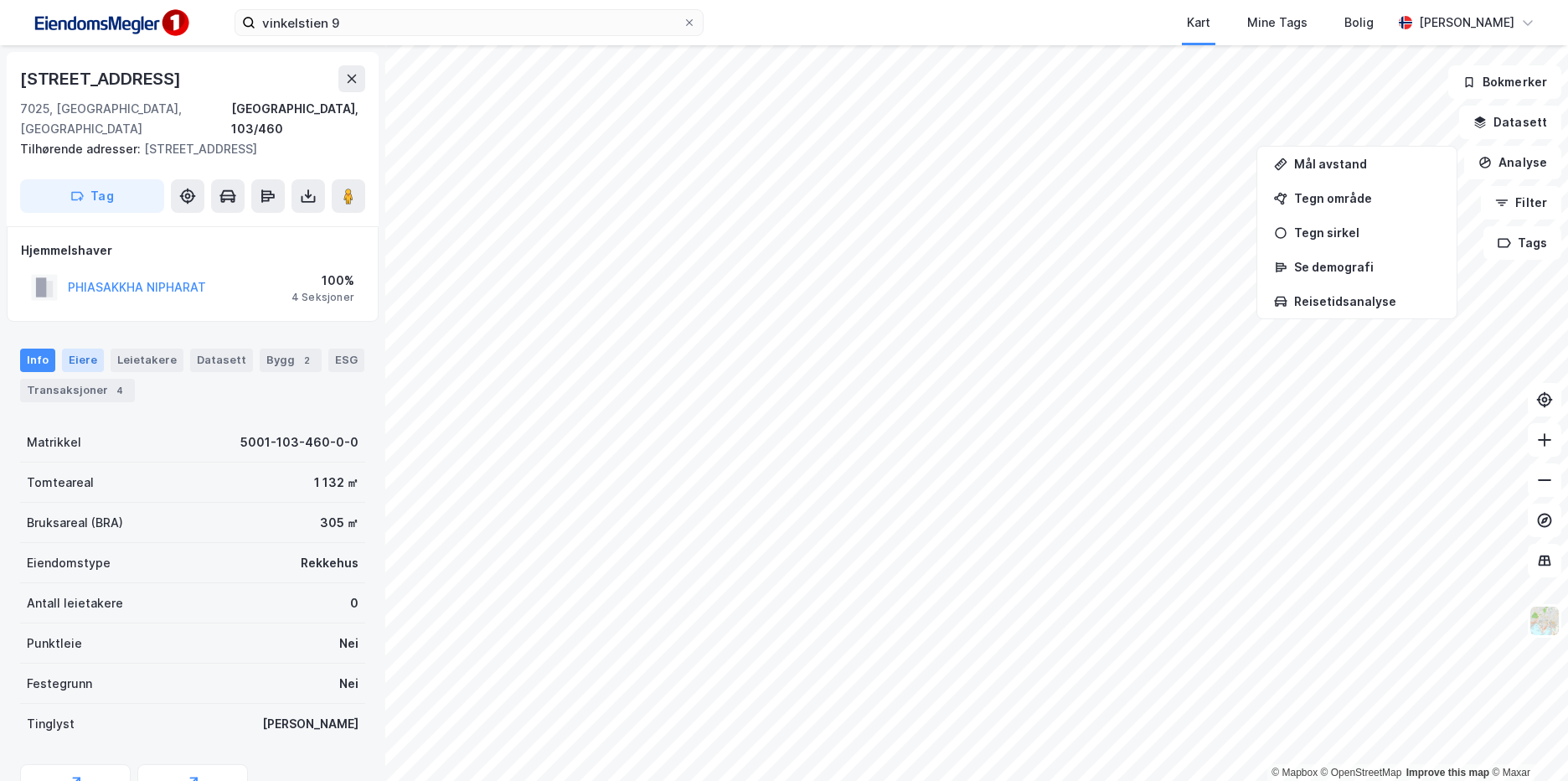
click at [79, 354] on div "Eiere" at bounding box center [82, 360] width 42 height 23
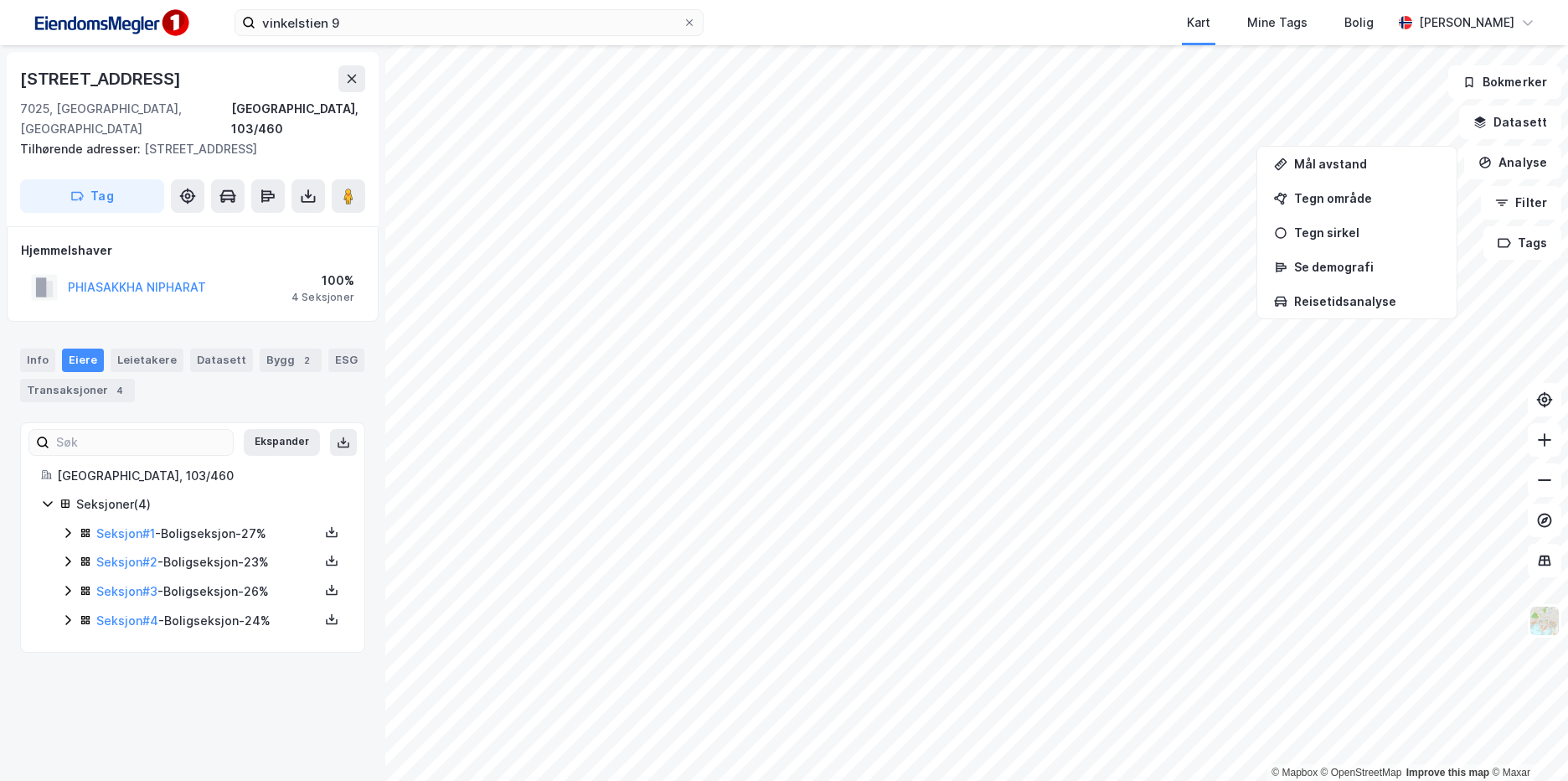
click at [186, 531] on div "Seksjon # 1 - Boligseksjon - 27%" at bounding box center [207, 534] width 223 height 21
click at [201, 528] on div "Seksjon # 1 - Boligseksjon - 27%" at bounding box center [207, 534] width 223 height 21
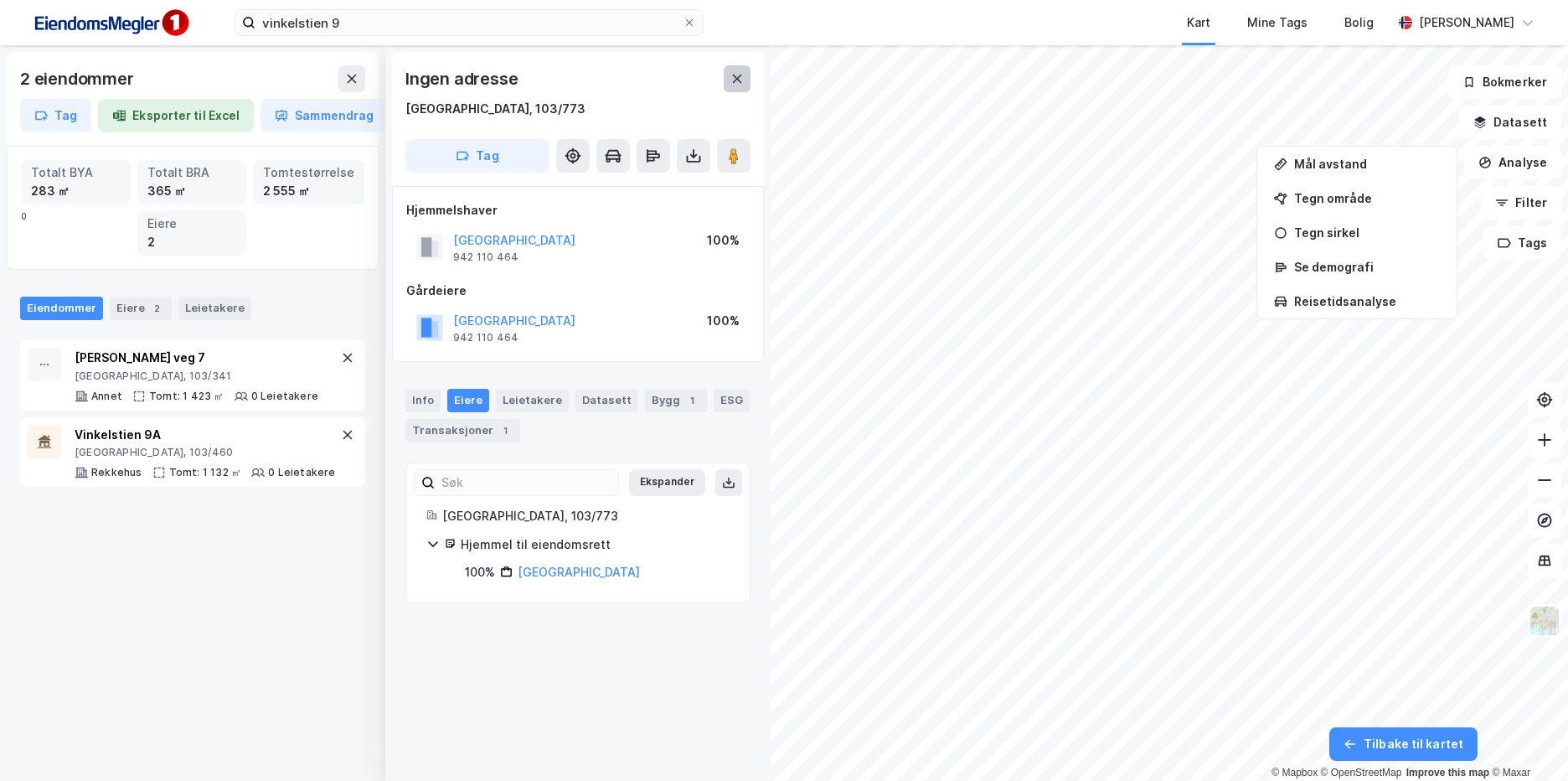
click at [745, 87] on button at bounding box center [736, 78] width 27 height 27
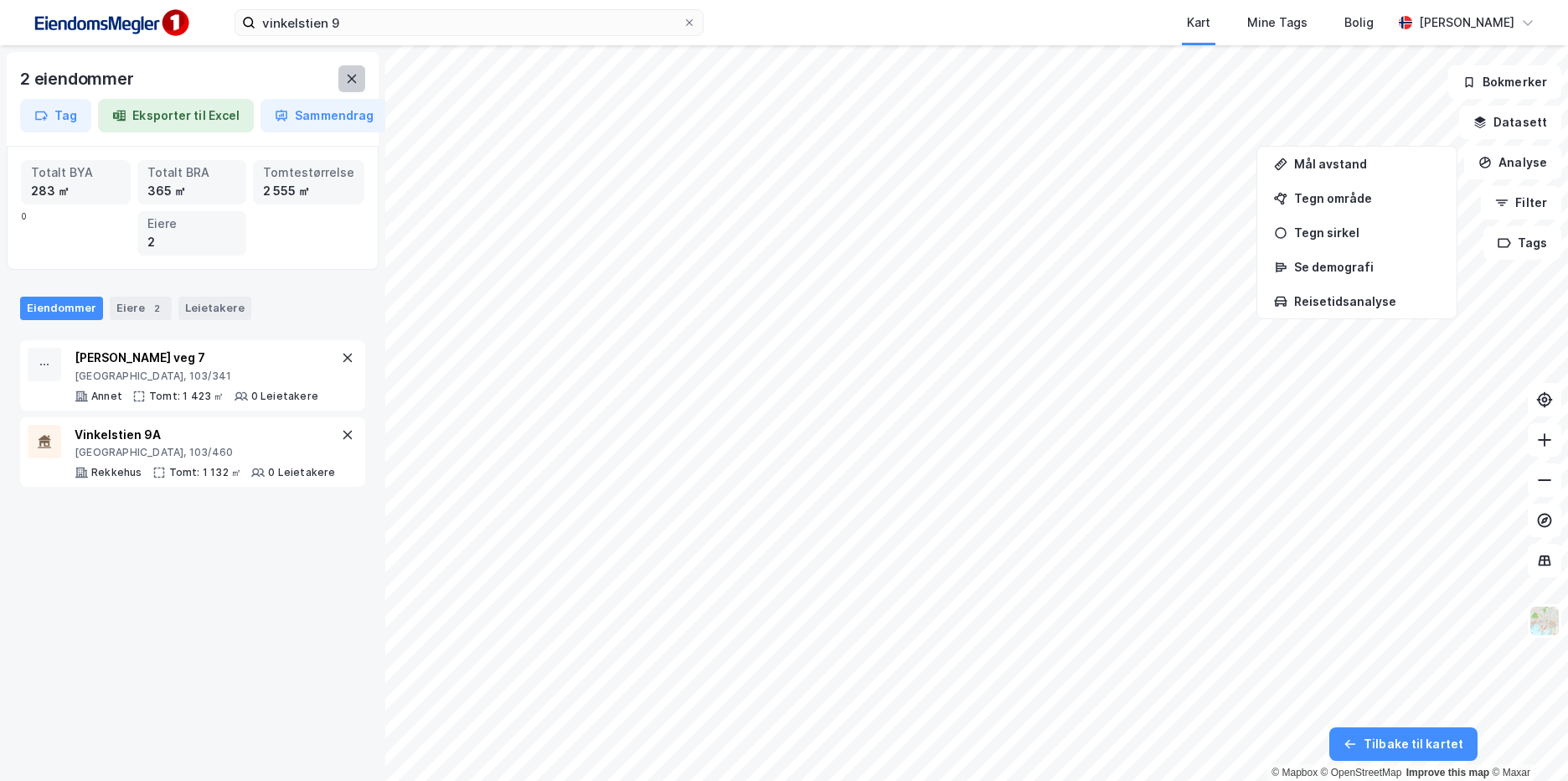
click at [348, 82] on icon at bounding box center [352, 78] width 9 height 8
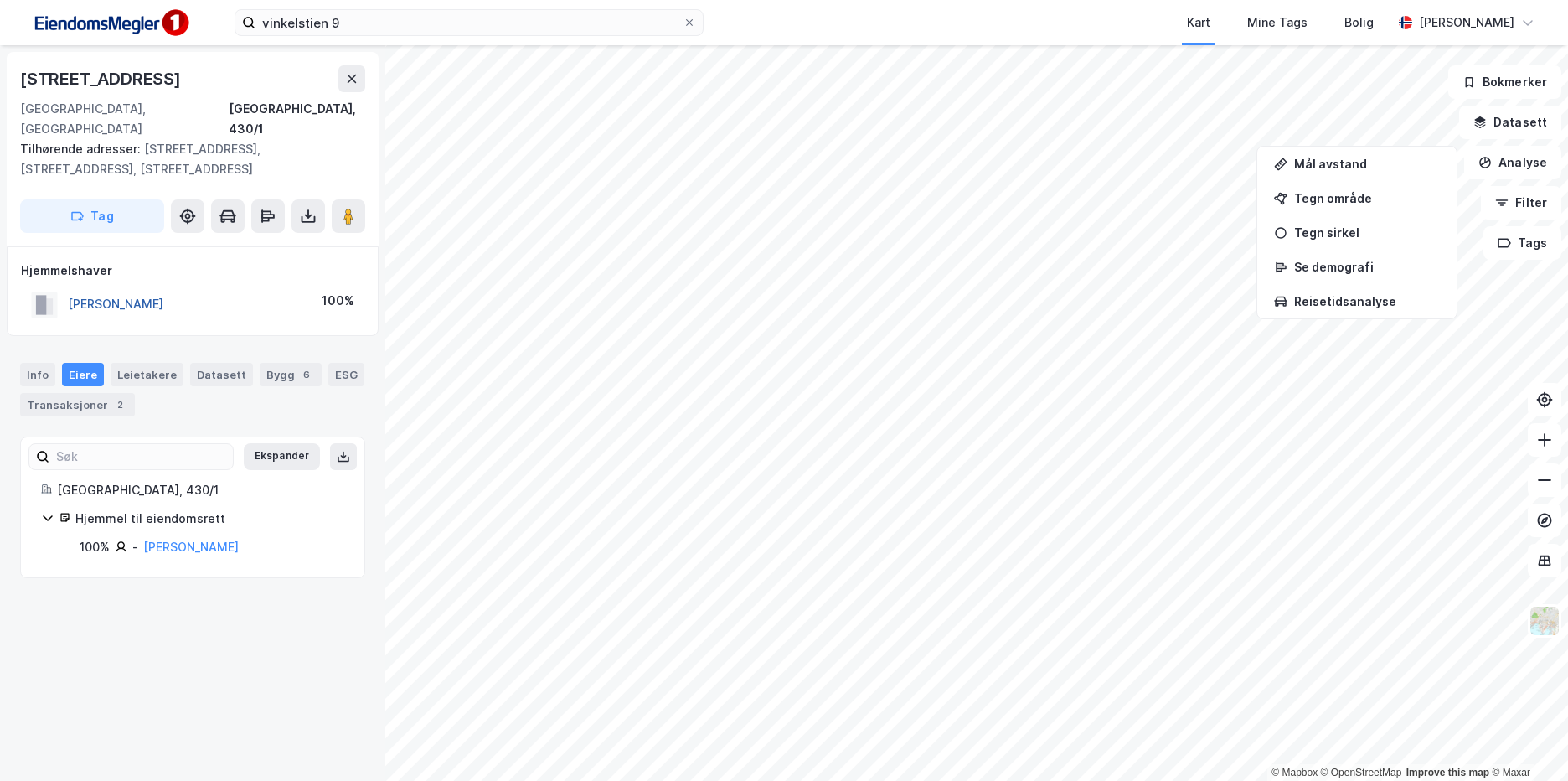
click at [0, 0] on button "[PERSON_NAME]" at bounding box center [0, 0] width 0 height 0
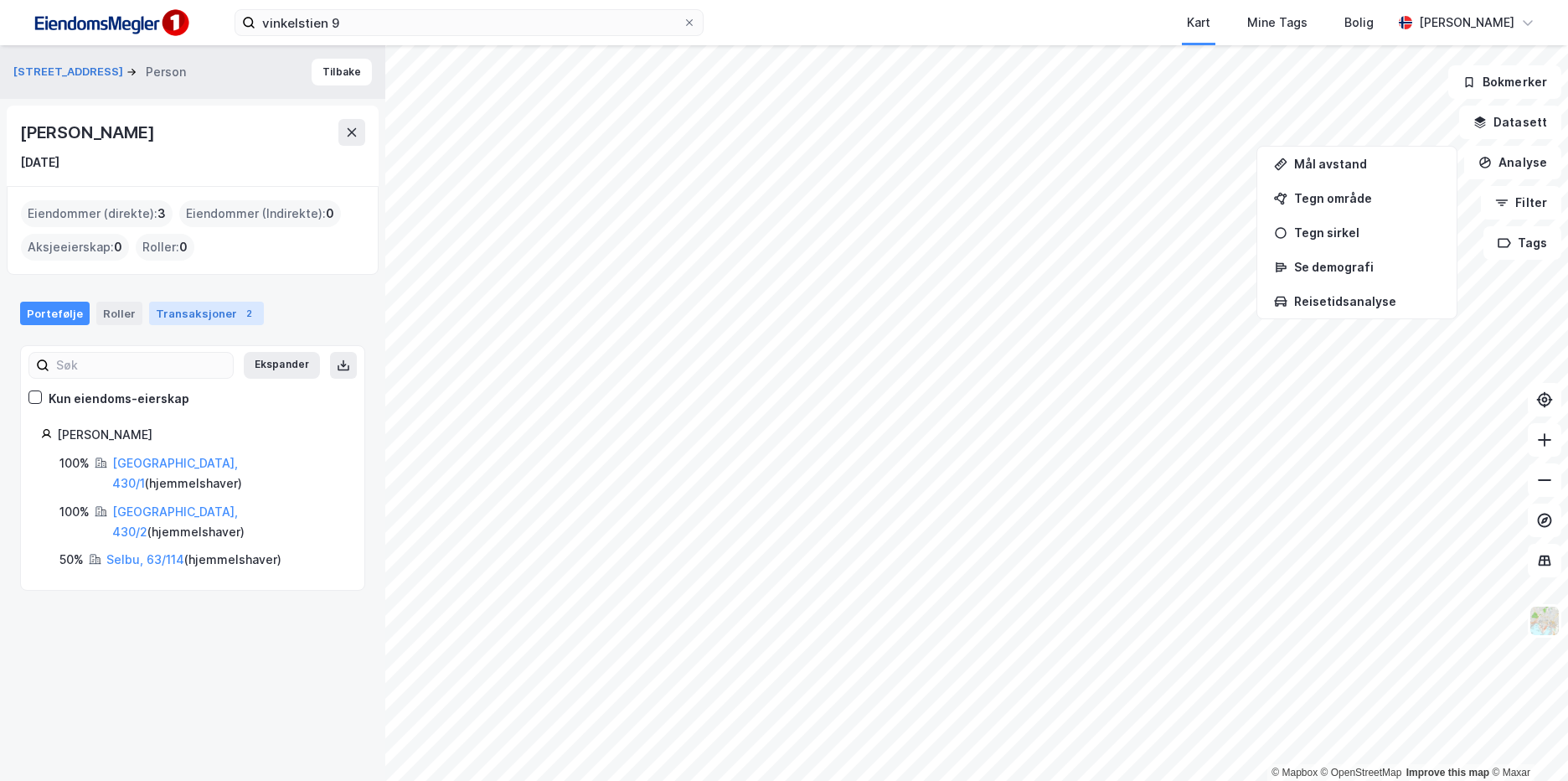
click at [172, 308] on div "Transaksjoner 2" at bounding box center [206, 313] width 115 height 23
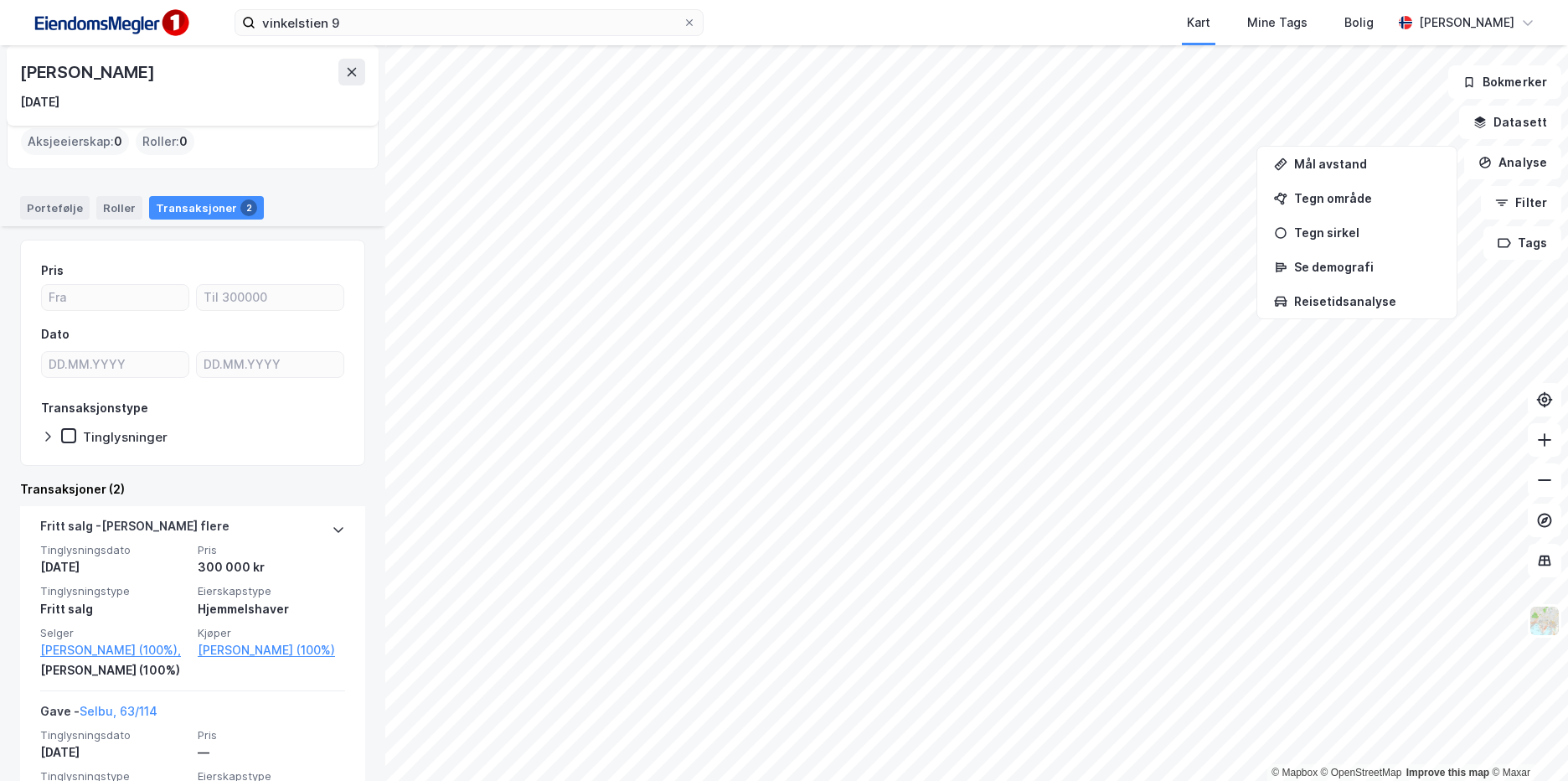
scroll to position [240, 0]
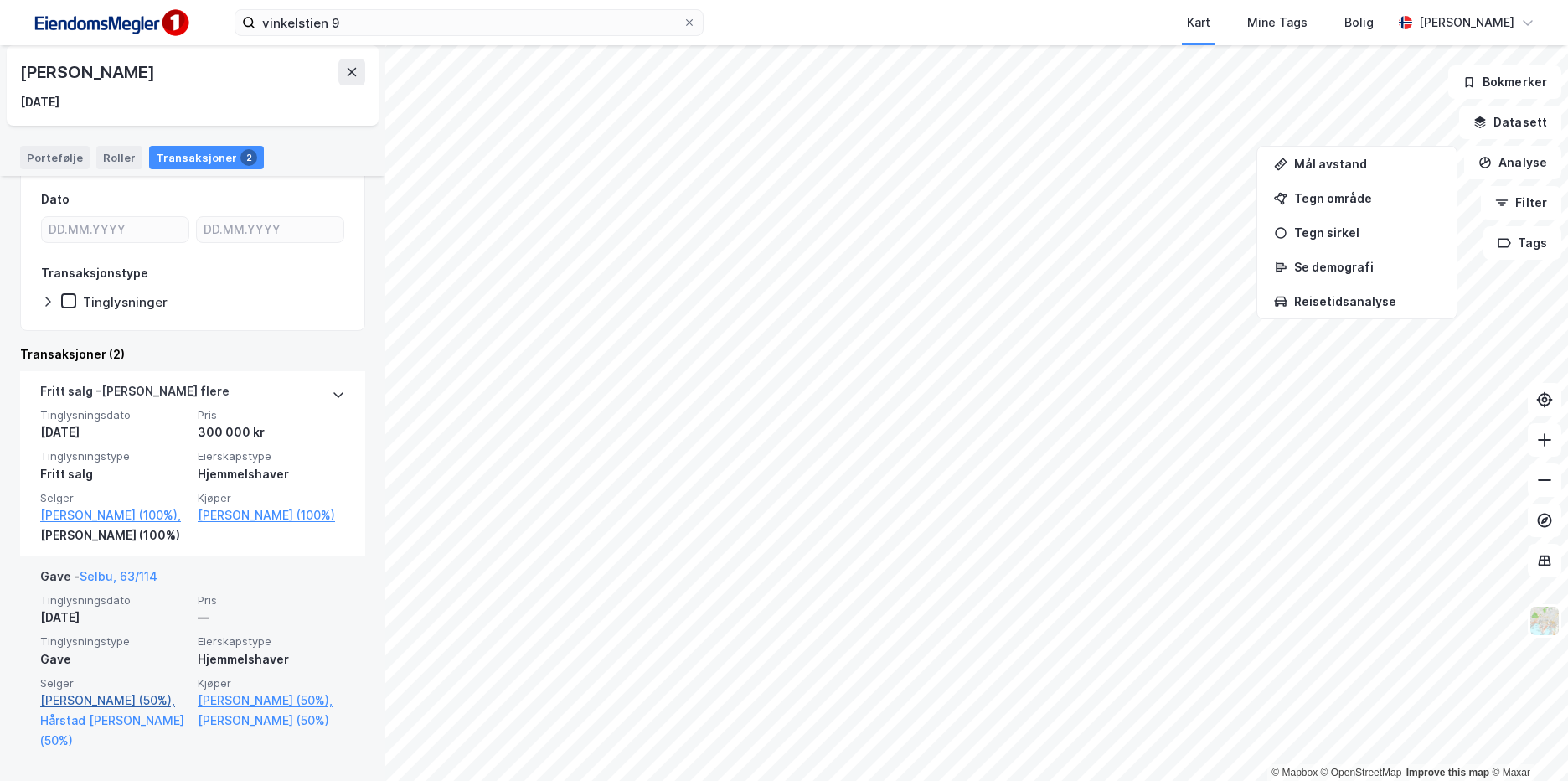
click at [145, 701] on link "[PERSON_NAME] (50%)," at bounding box center [114, 700] width 147 height 21
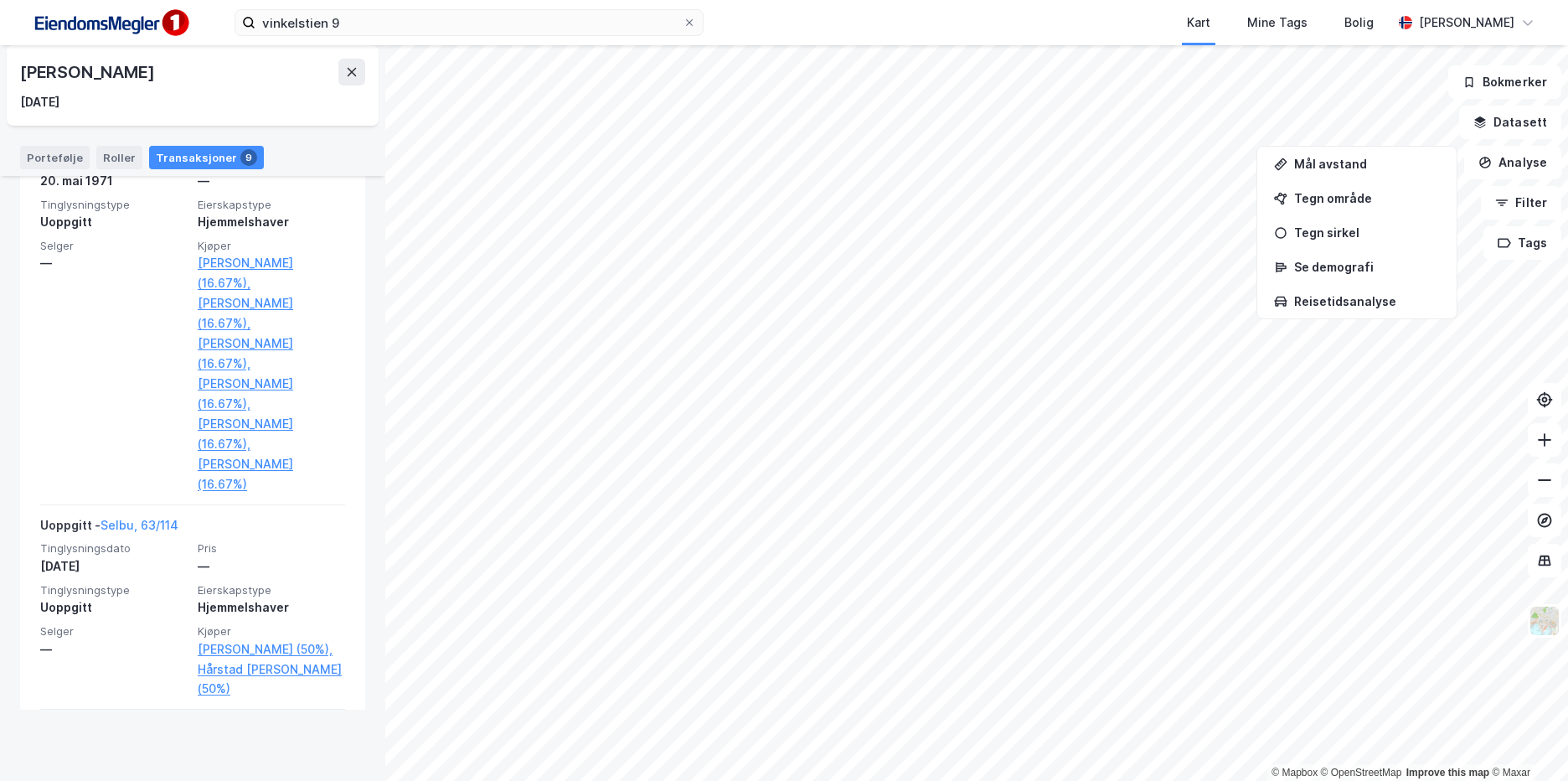
scroll to position [1976, 0]
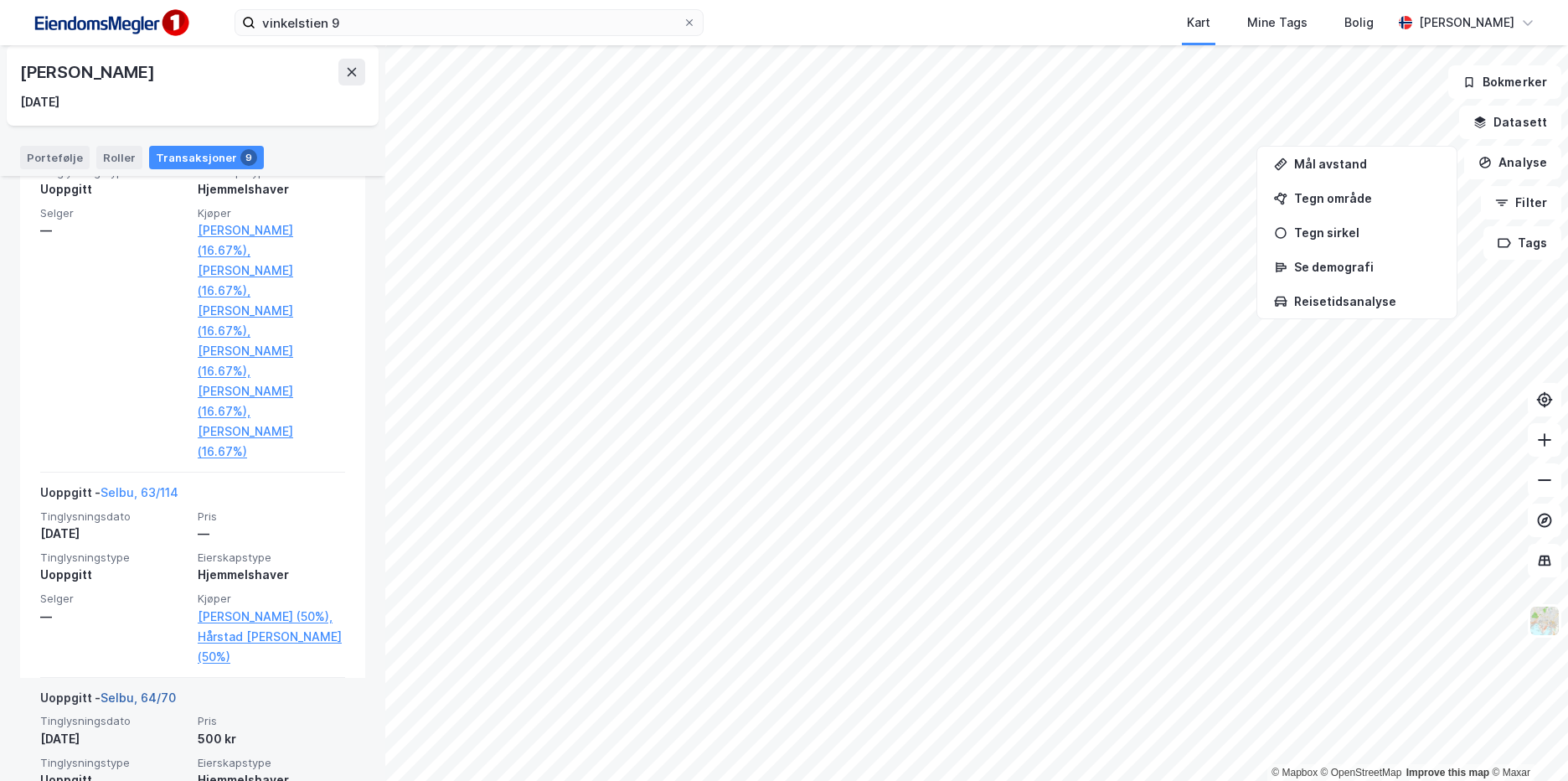
click at [162, 690] on link "Selbu, 64/70" at bounding box center [138, 696] width 76 height 14
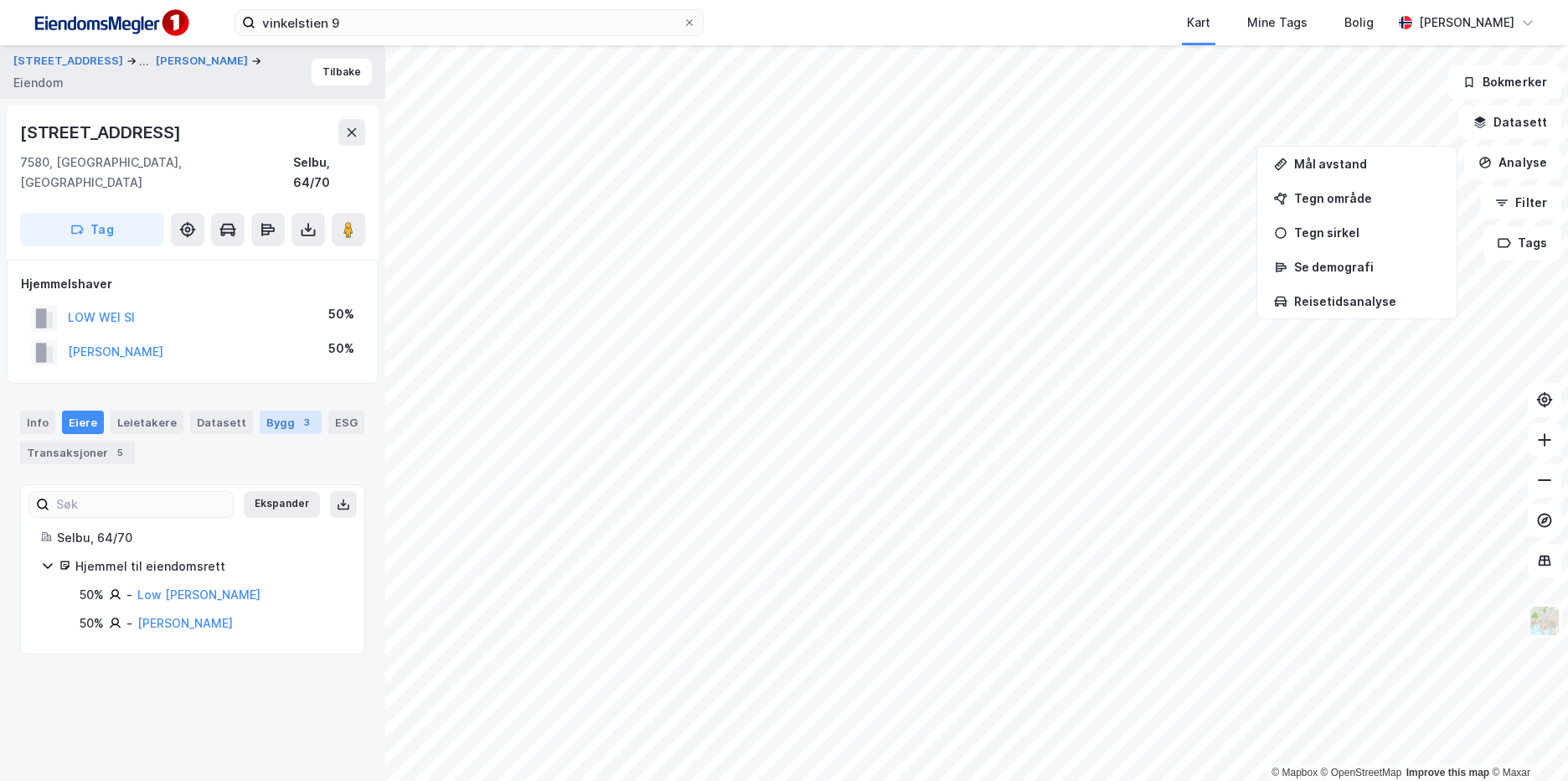
click at [273, 410] on div "Bygg 3" at bounding box center [291, 421] width 62 height 23
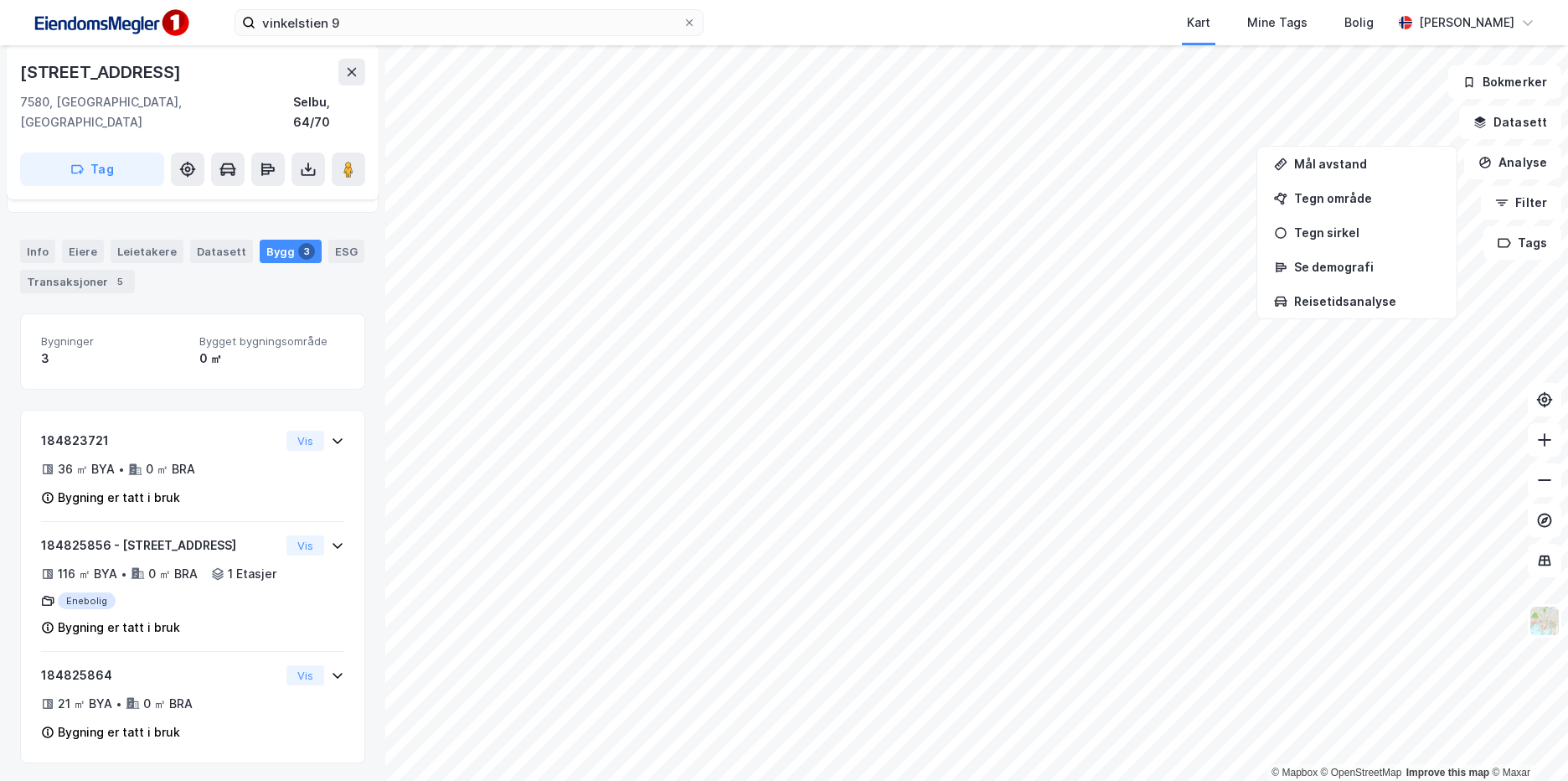
scroll to position [177, 0]
click at [70, 267] on div "Transaksjoner 5" at bounding box center [77, 279] width 115 height 23
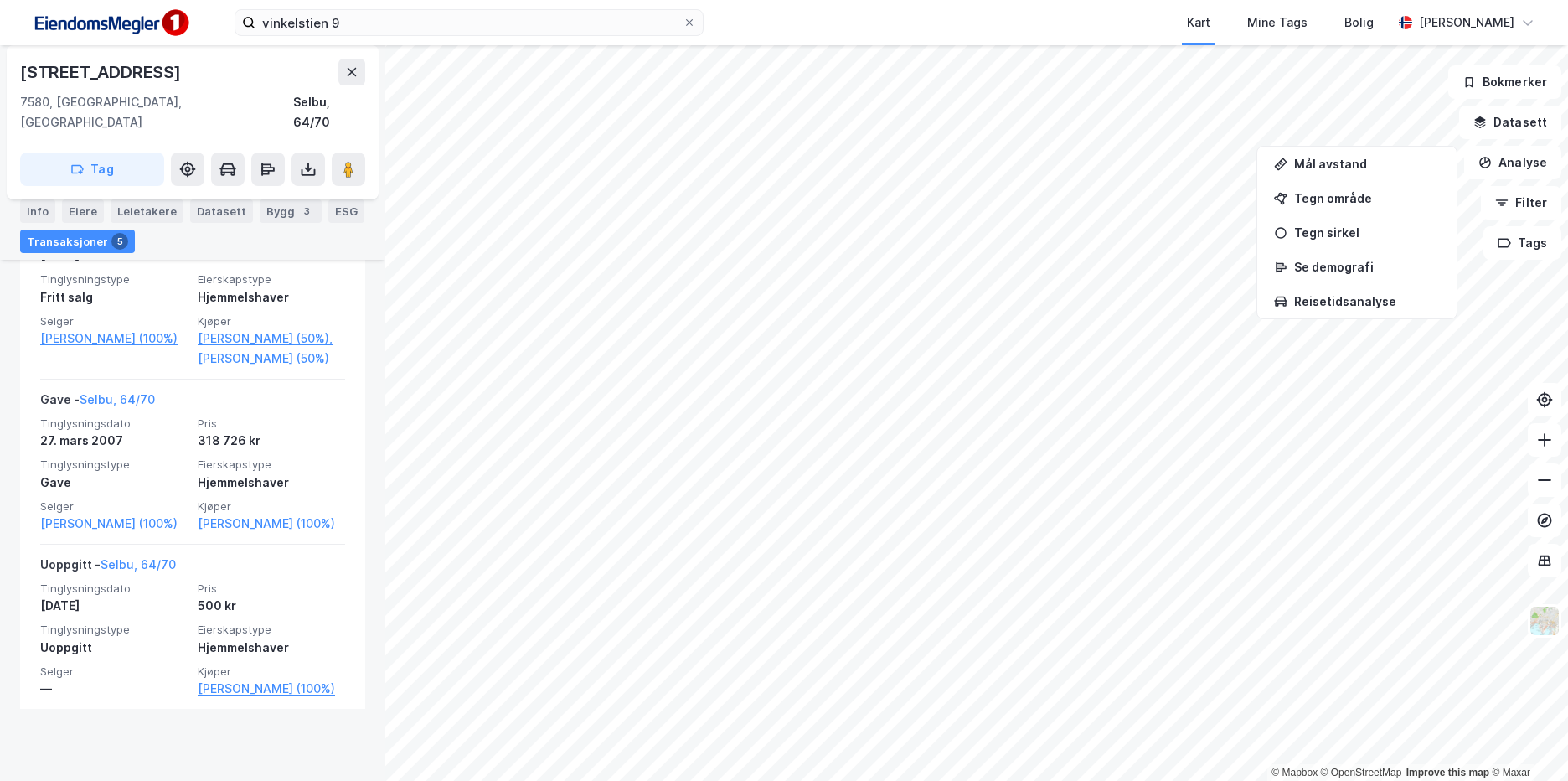
scroll to position [962, 0]
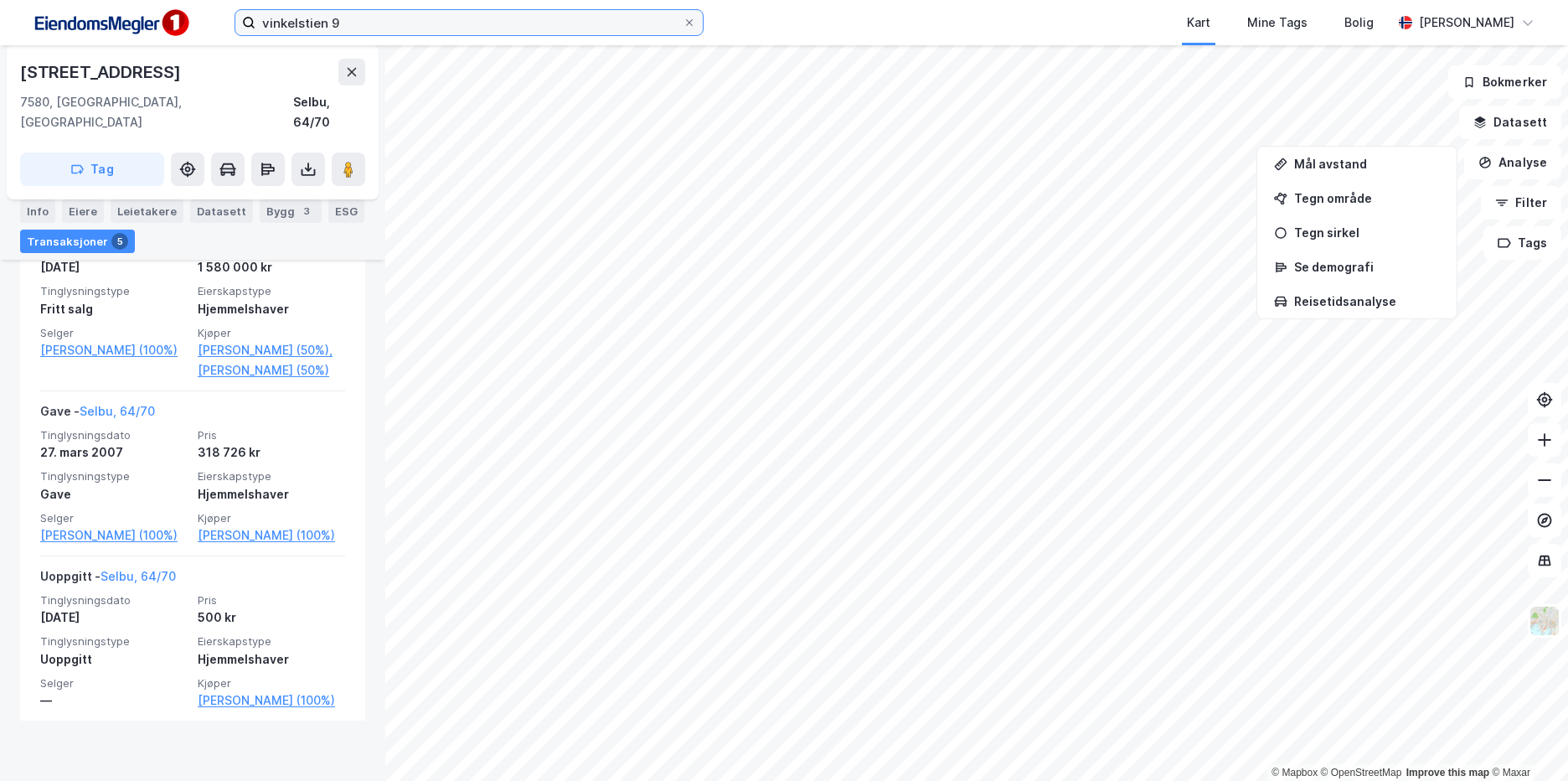
click at [397, 31] on input "vinkelstien 9" at bounding box center [469, 22] width 427 height 25
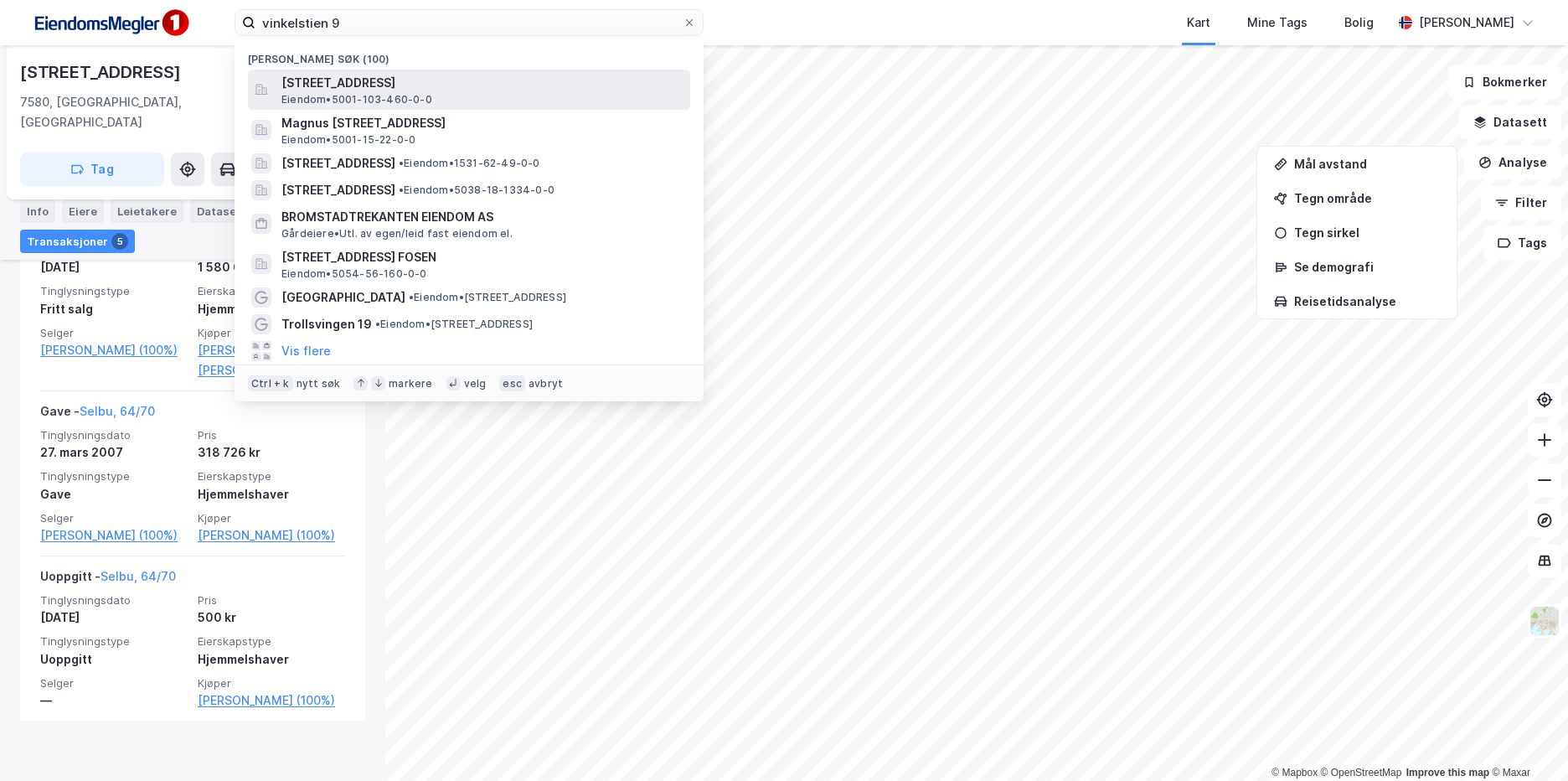
click at [393, 73] on span "[STREET_ADDRESS]" at bounding box center [482, 83] width 402 height 21
